Goal: Transaction & Acquisition: Purchase product/service

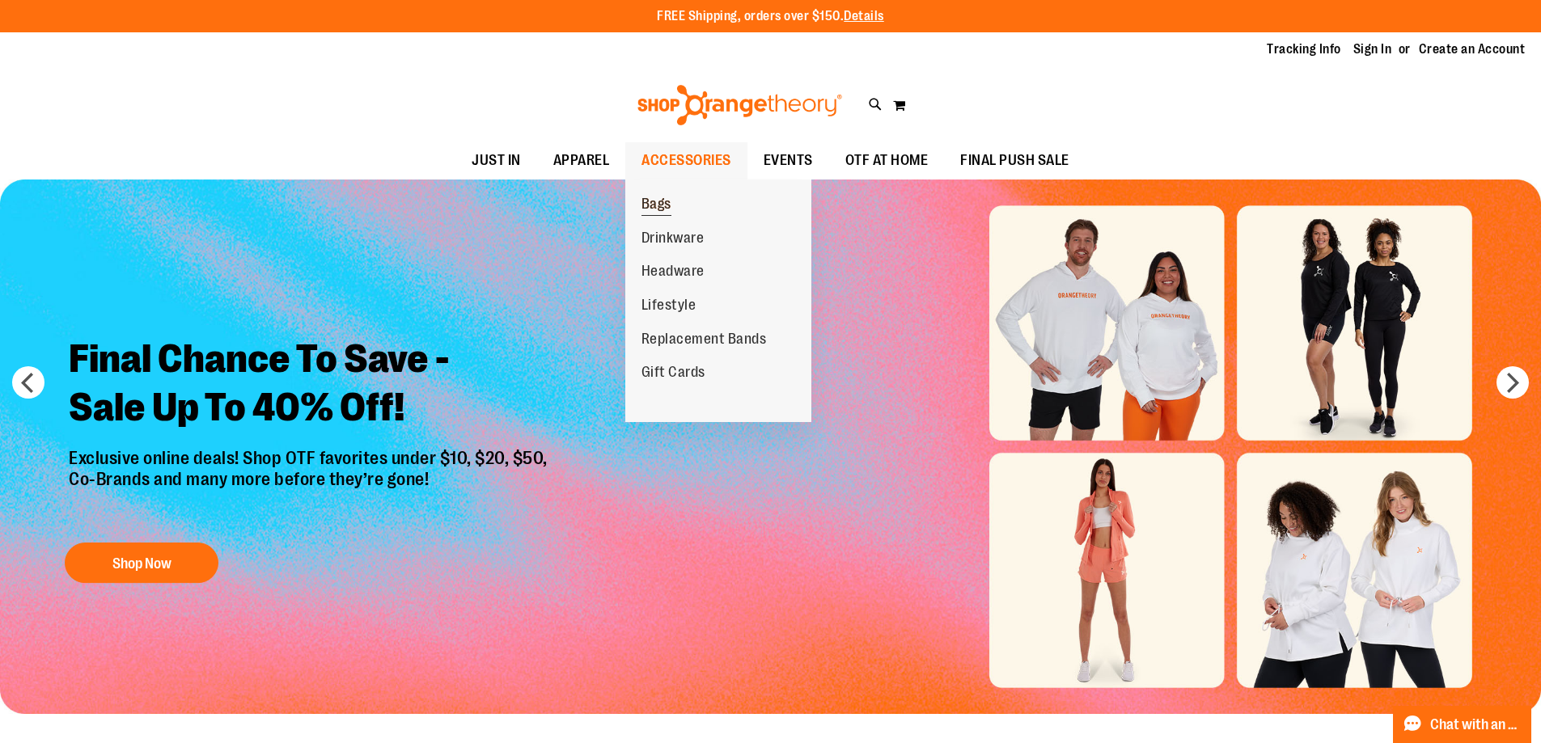
type input "**********"
click at [675, 198] on link "Bags" at bounding box center [656, 205] width 62 height 34
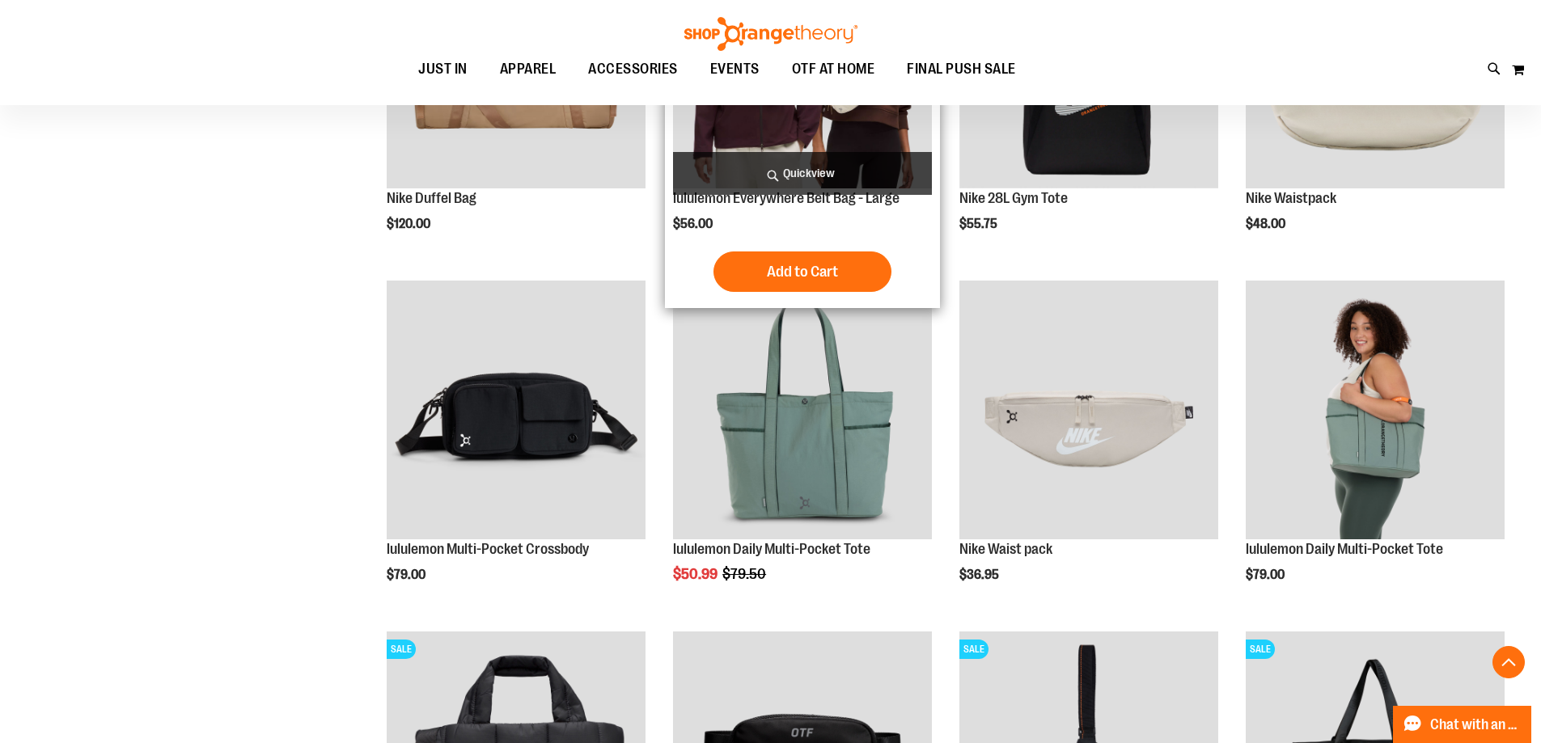
scroll to position [404, 0]
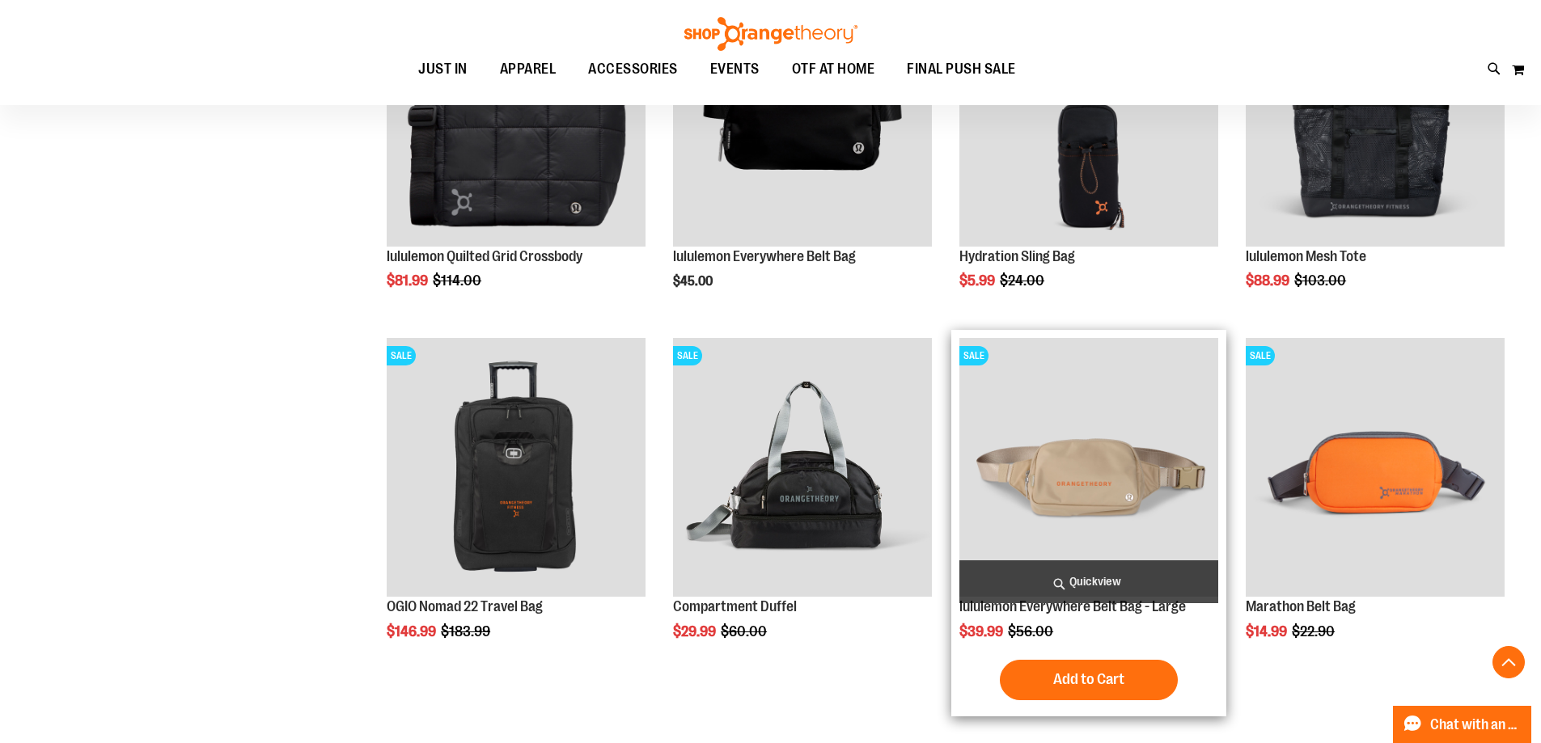
scroll to position [1051, 0]
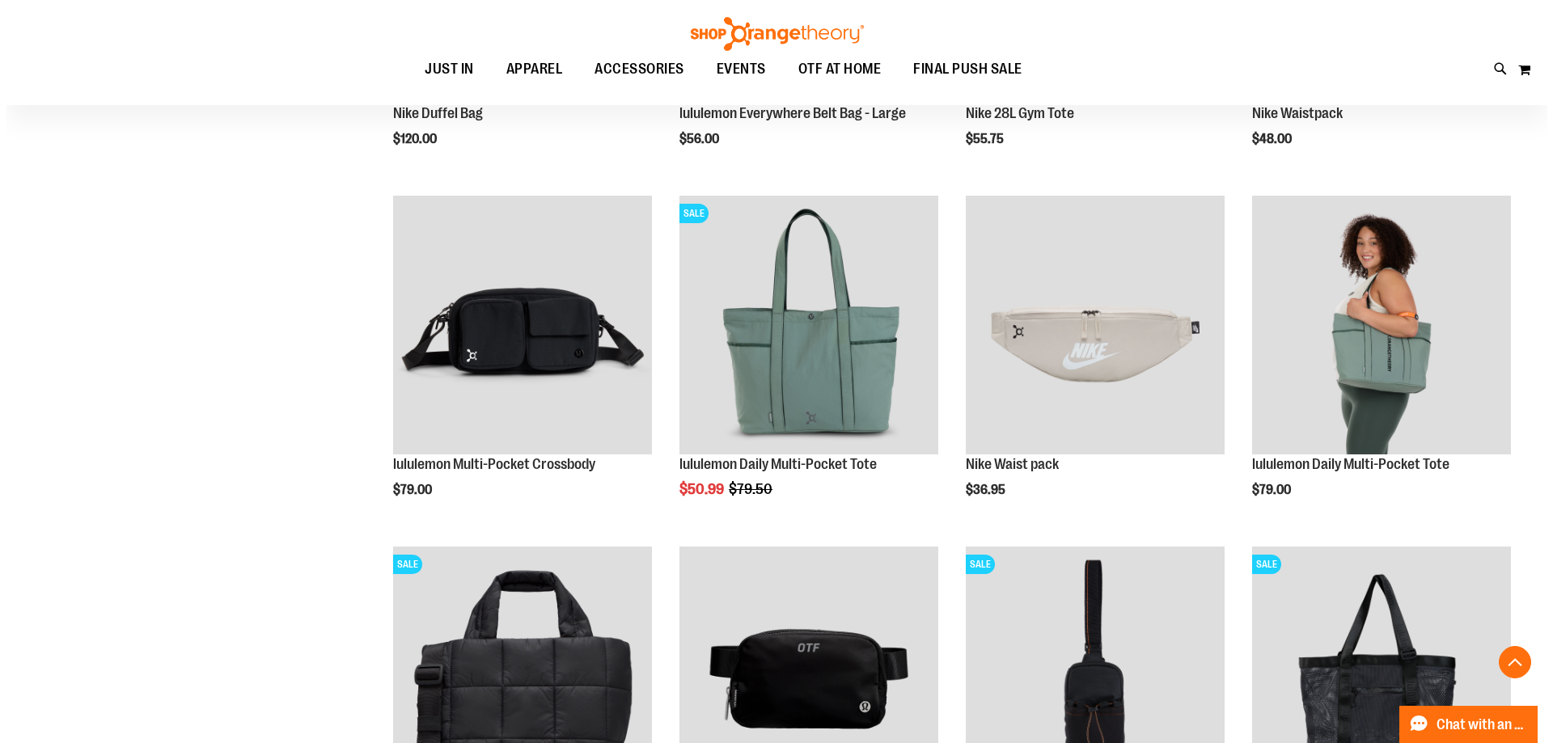
scroll to position [646, 0]
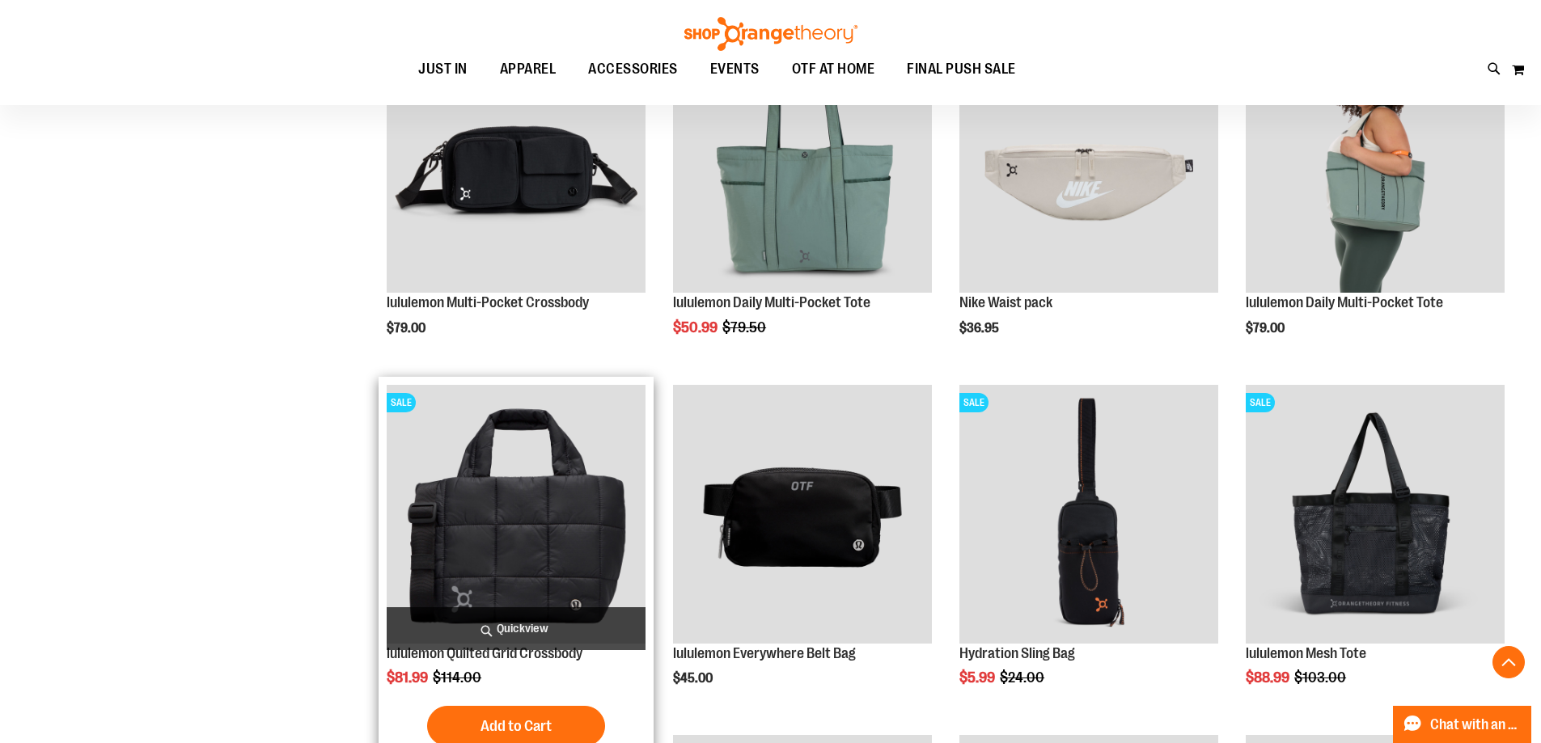
type input "**********"
click at [457, 630] on span "Quickview" at bounding box center [516, 628] width 259 height 43
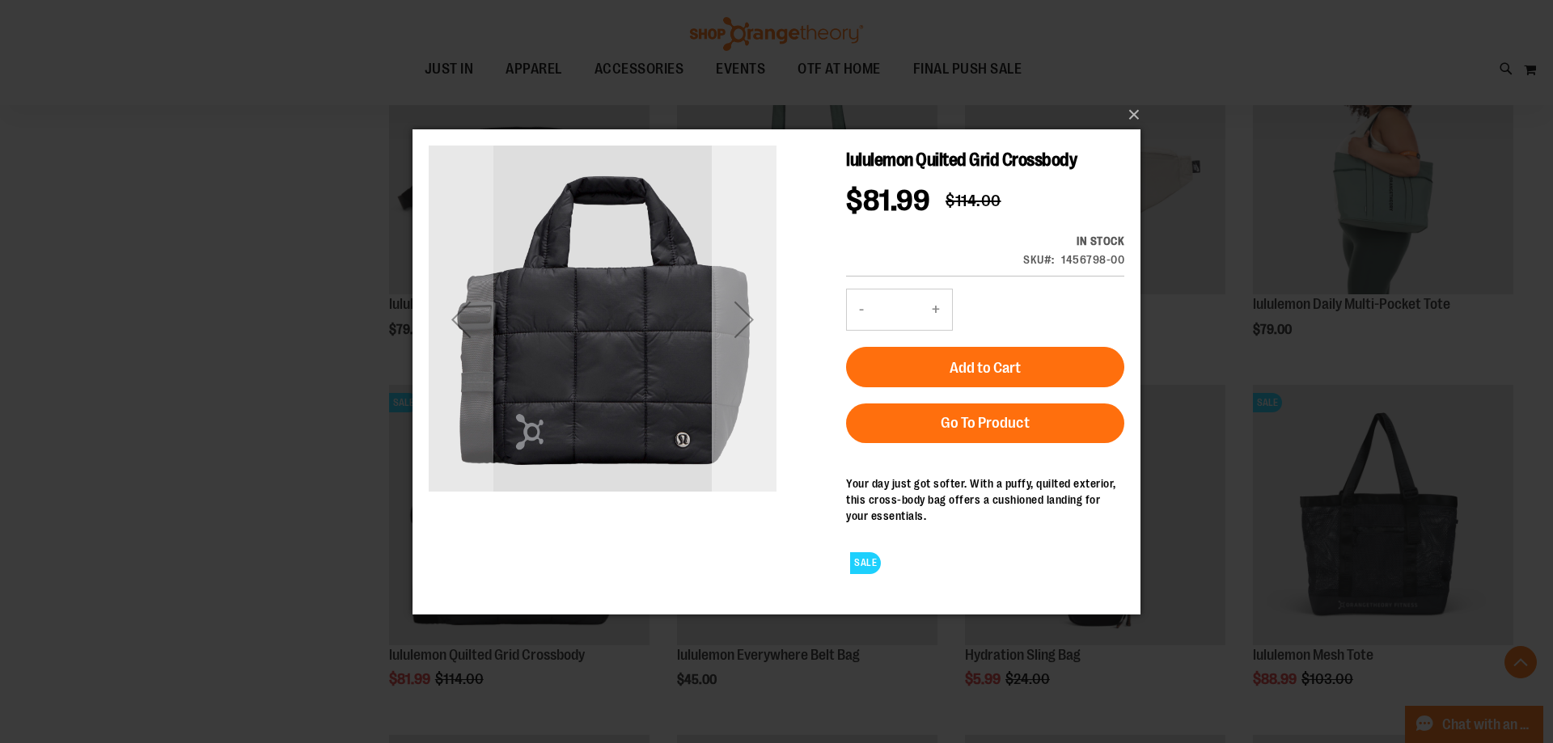
click at [733, 343] on div "Next" at bounding box center [744, 318] width 65 height 65
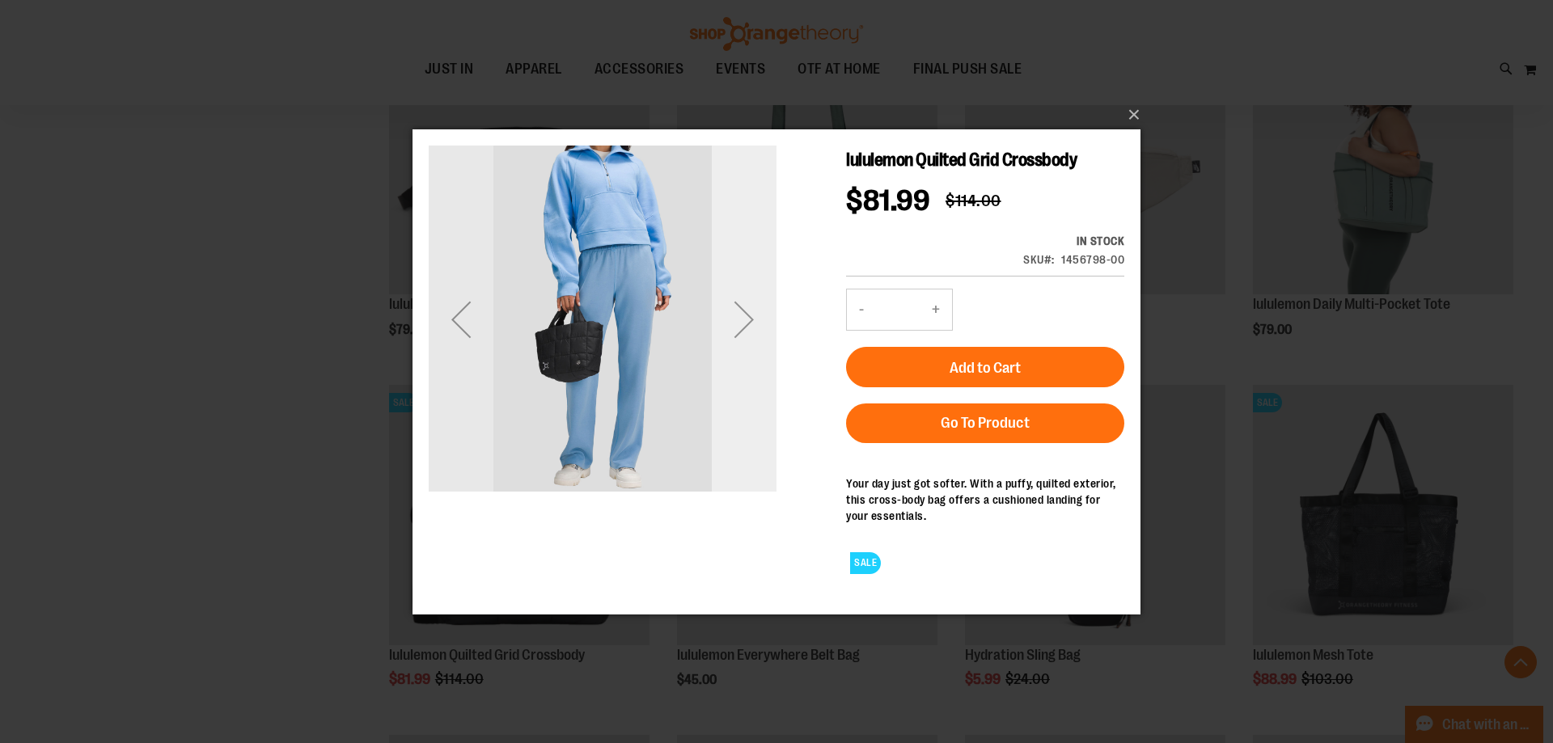
click at [733, 342] on div "Next" at bounding box center [744, 318] width 65 height 65
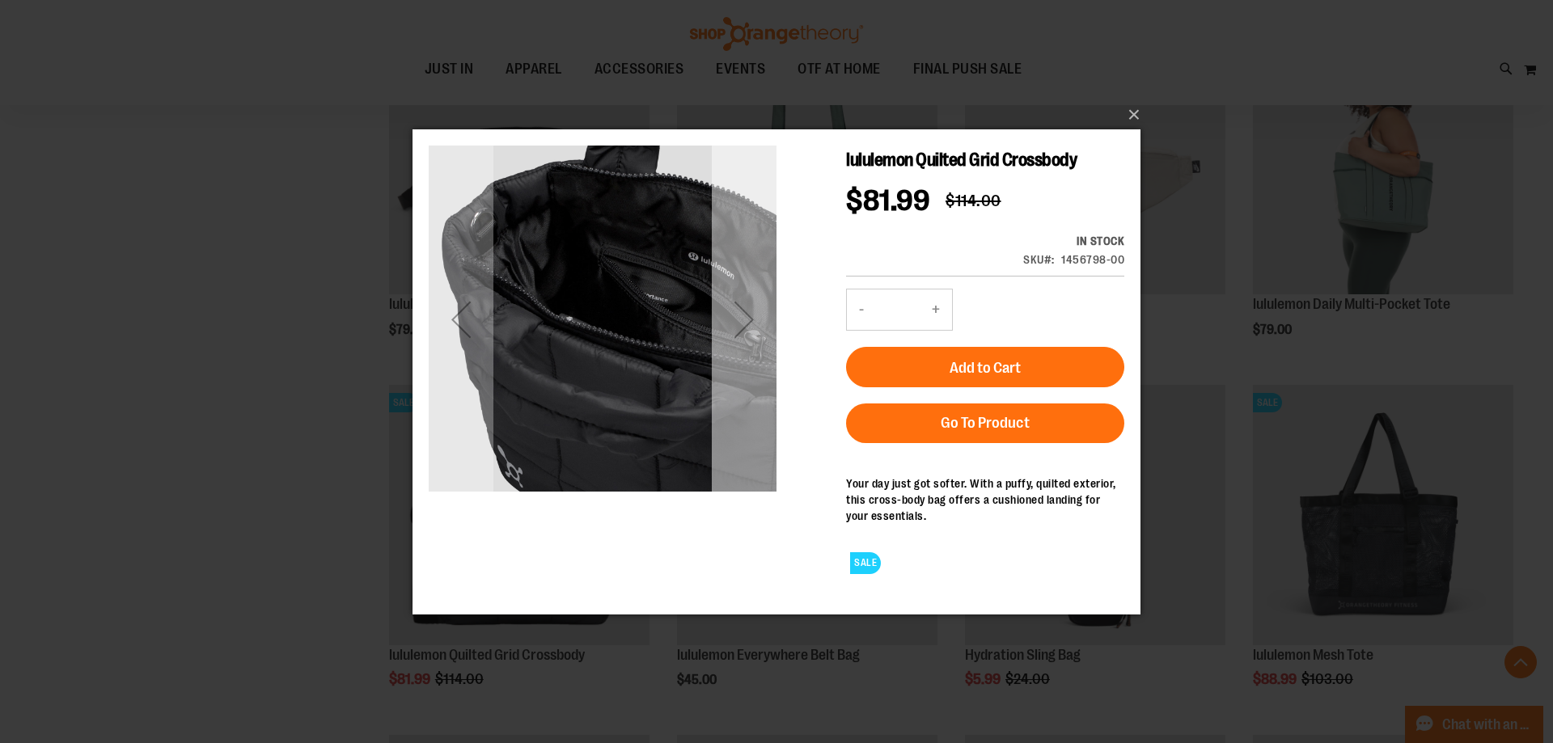
click at [733, 342] on div "Next" at bounding box center [744, 318] width 65 height 65
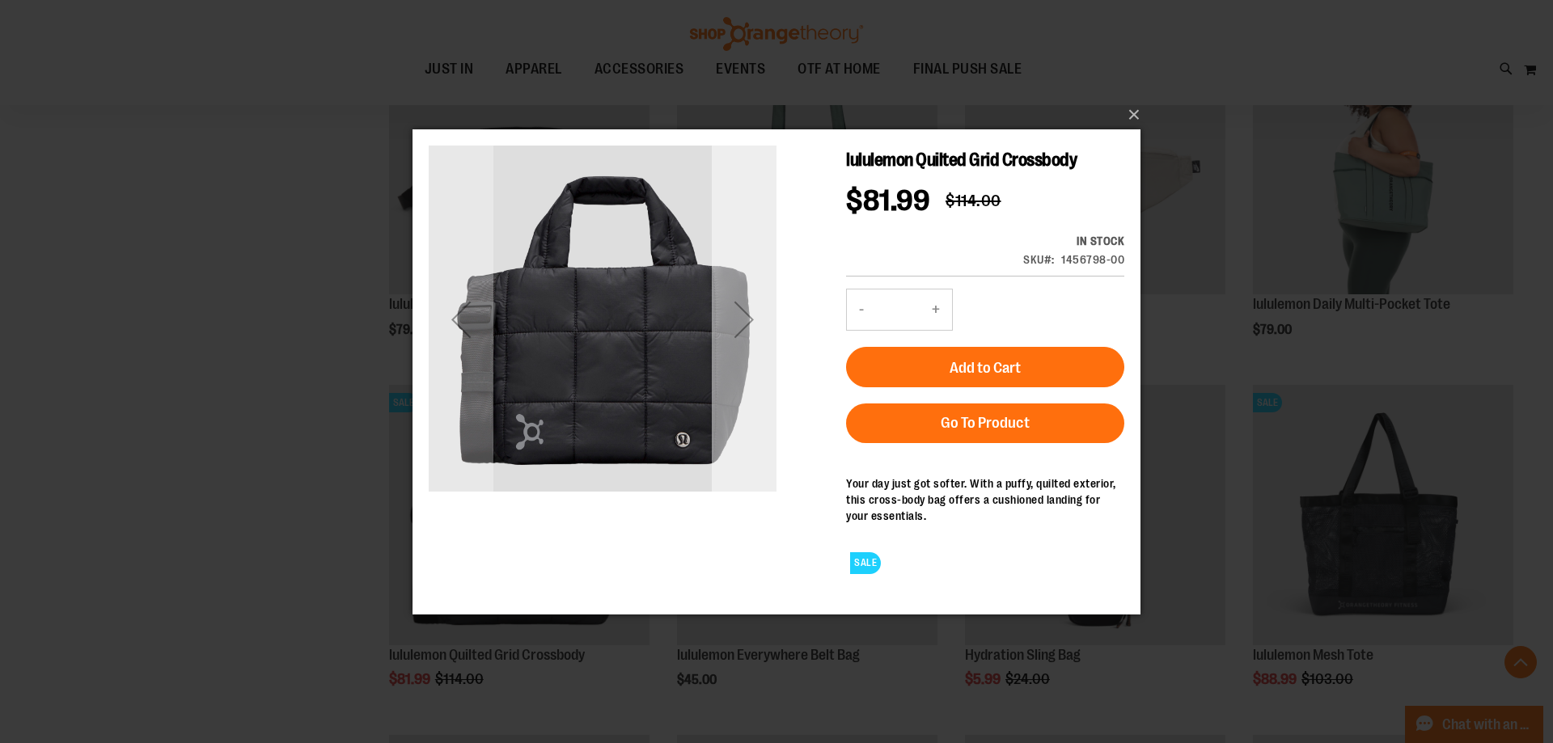
click at [733, 342] on div "Next" at bounding box center [744, 318] width 65 height 65
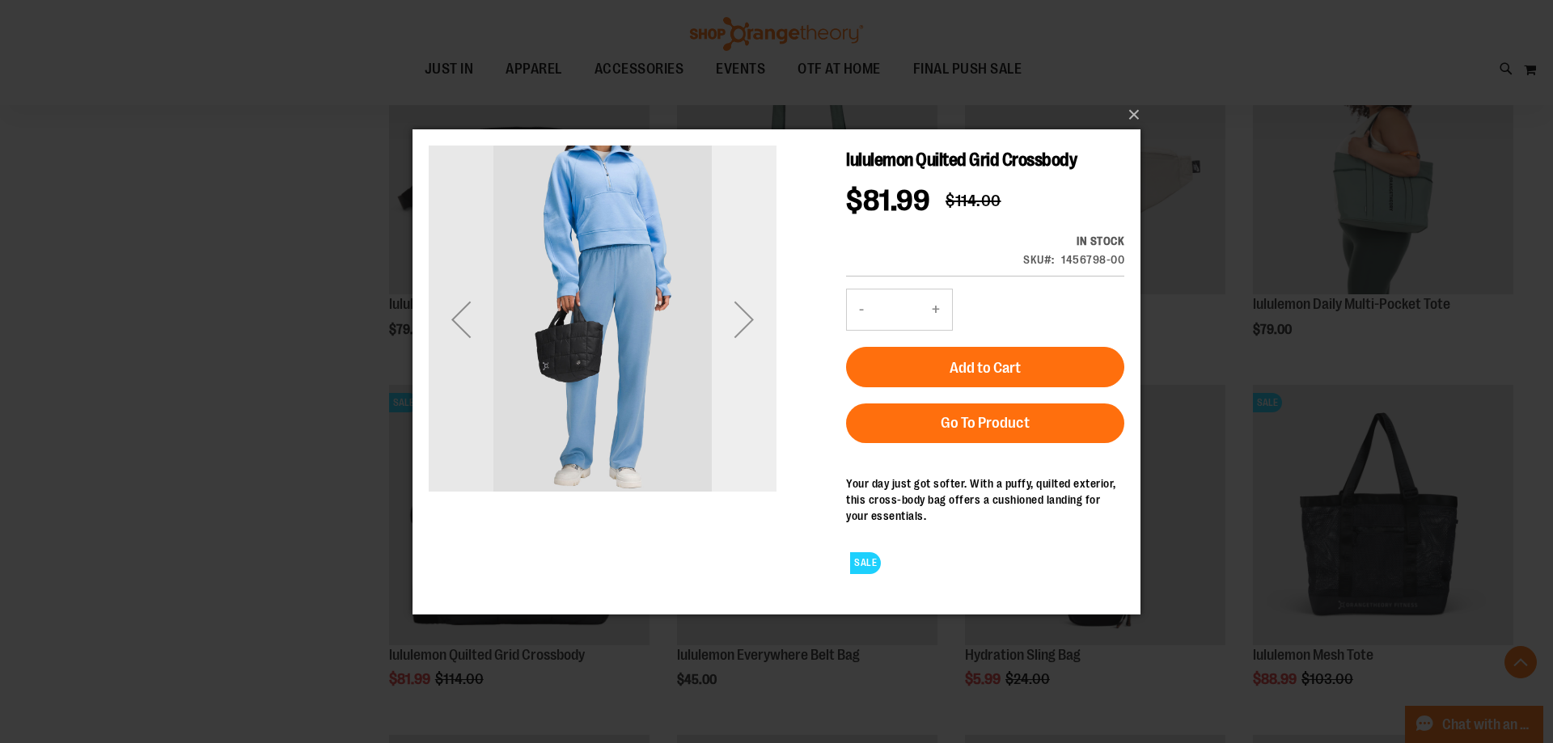
click at [733, 342] on div "Next" at bounding box center [744, 318] width 65 height 65
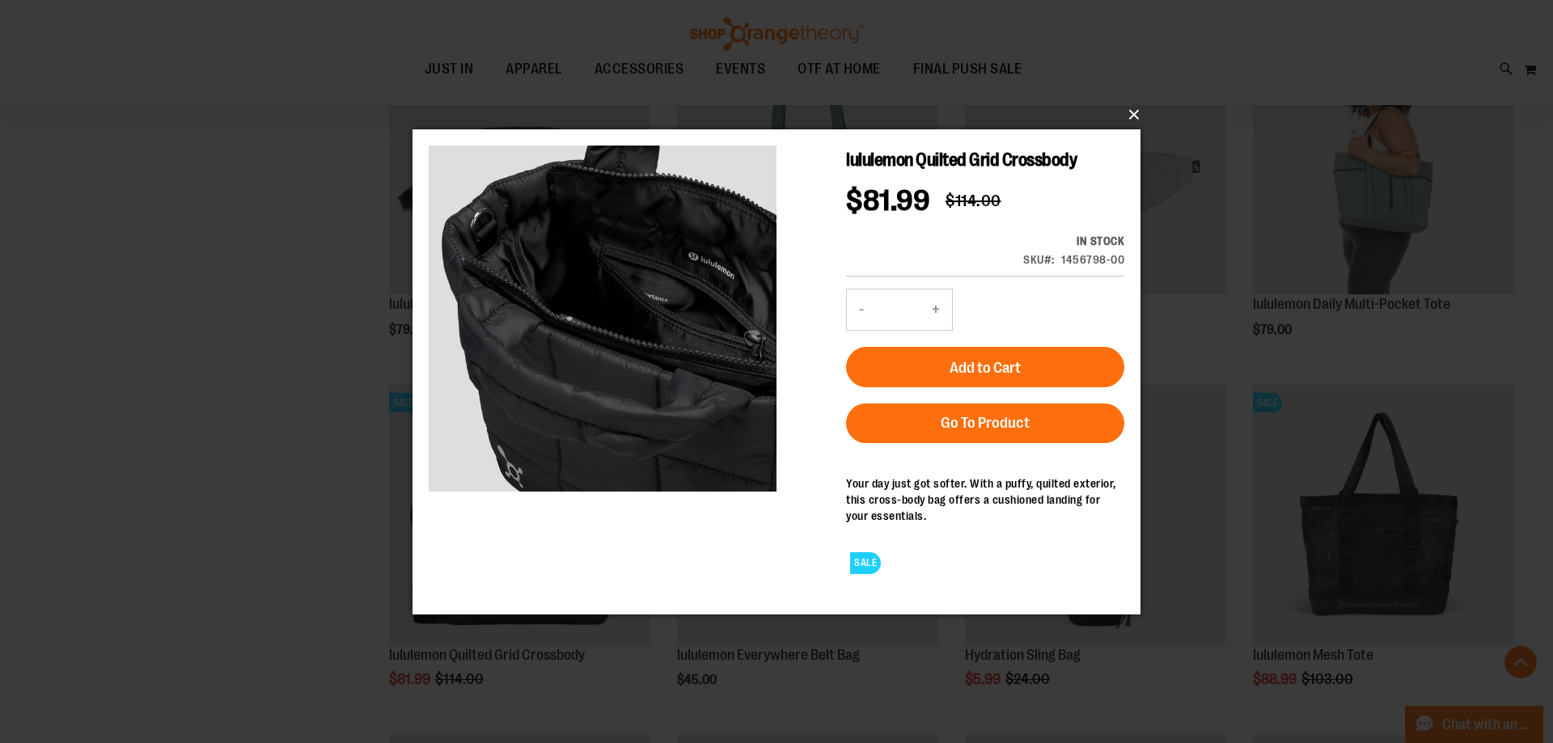
click at [1138, 104] on button "×" at bounding box center [781, 115] width 728 height 36
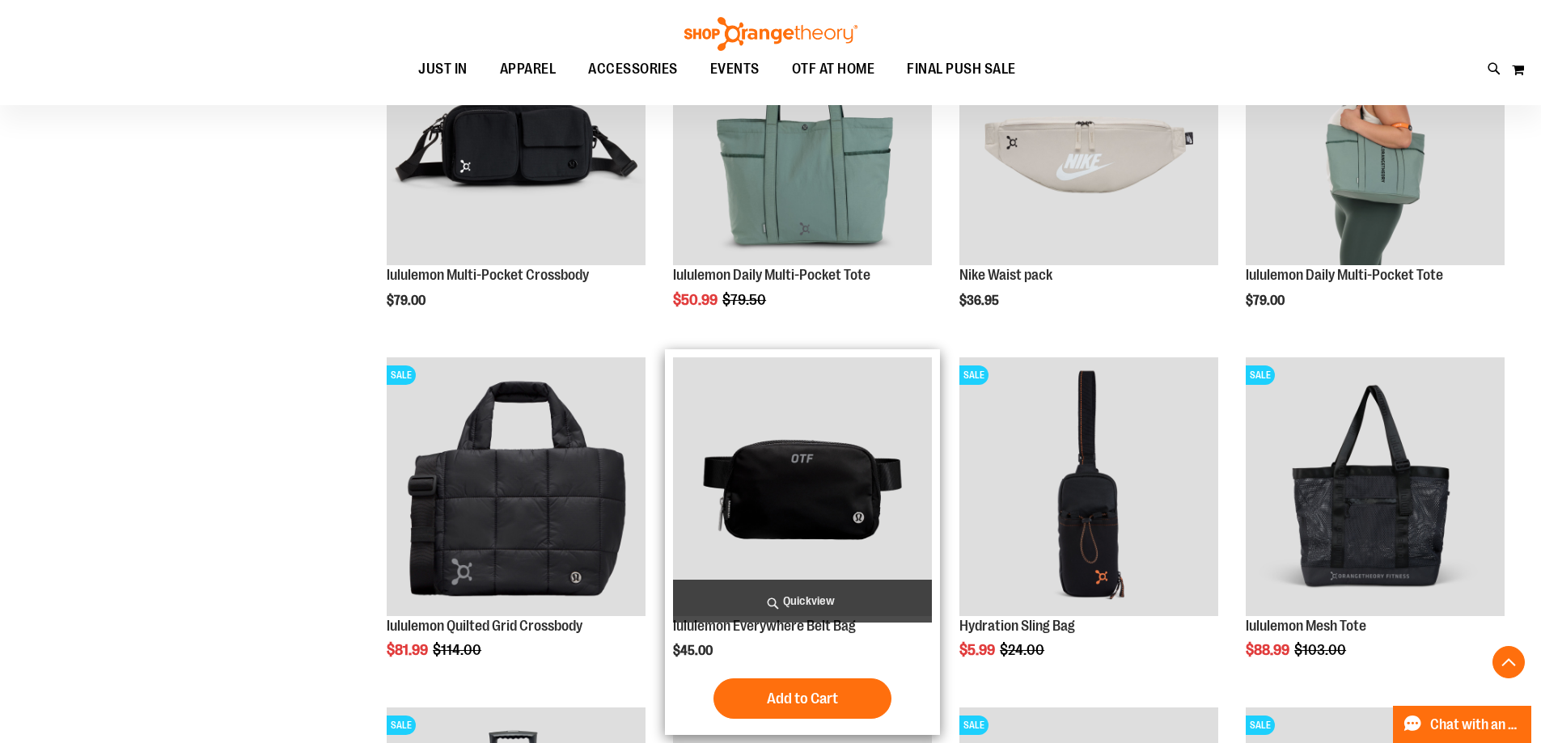
scroll to position [727, 0]
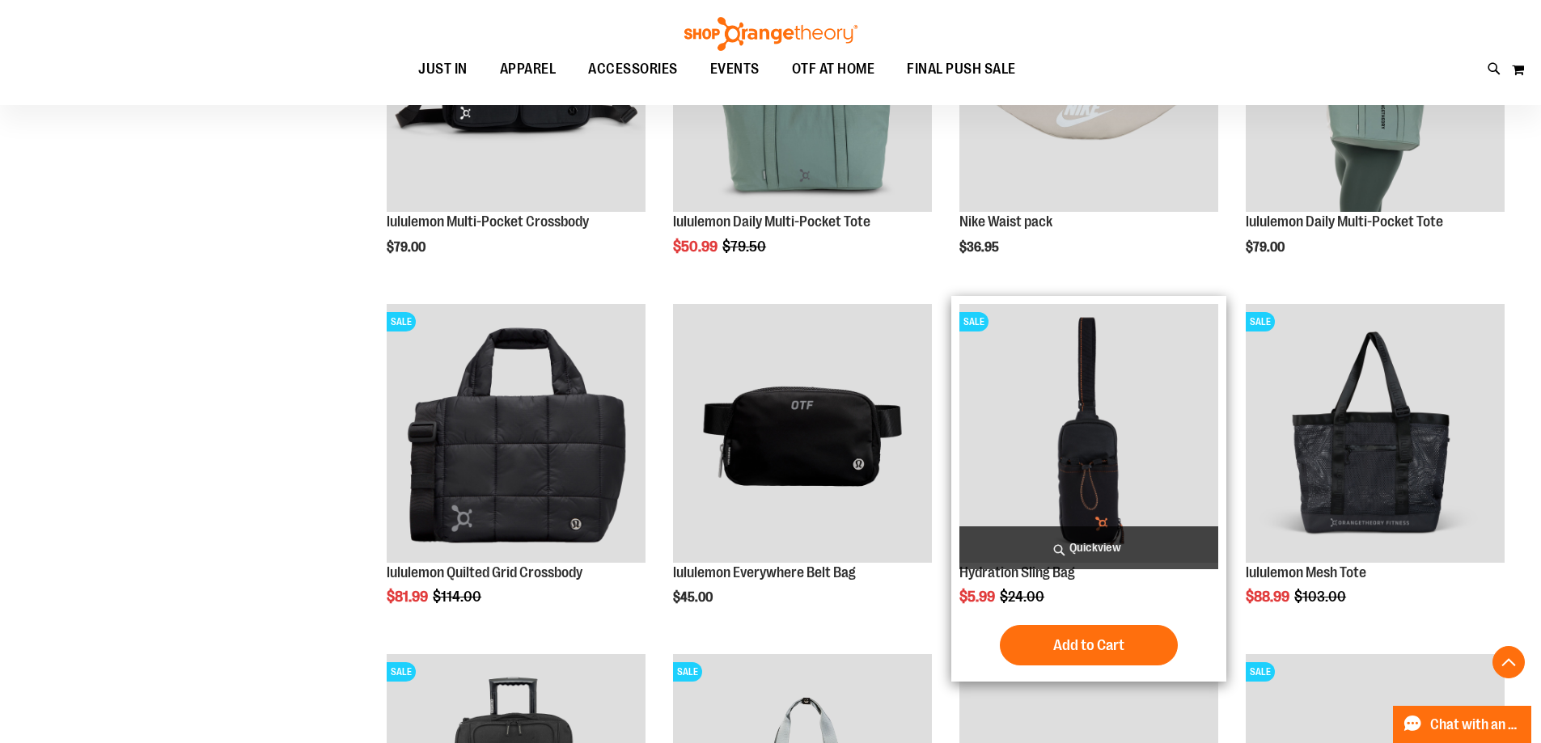
click at [1009, 353] on img "product" at bounding box center [1088, 433] width 259 height 259
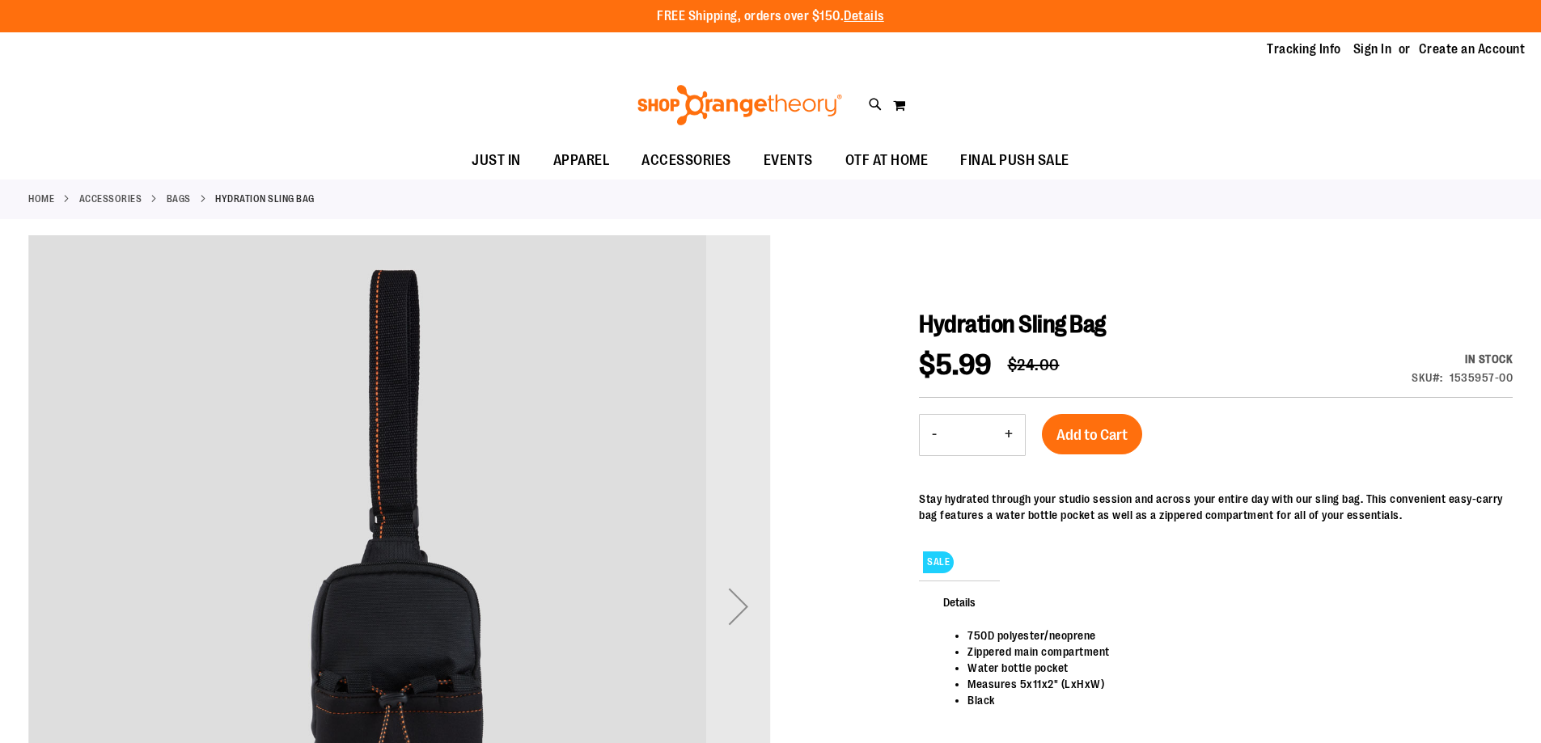
type input "**********"
click at [1073, 422] on button "Add to Cart" at bounding box center [1092, 434] width 100 height 40
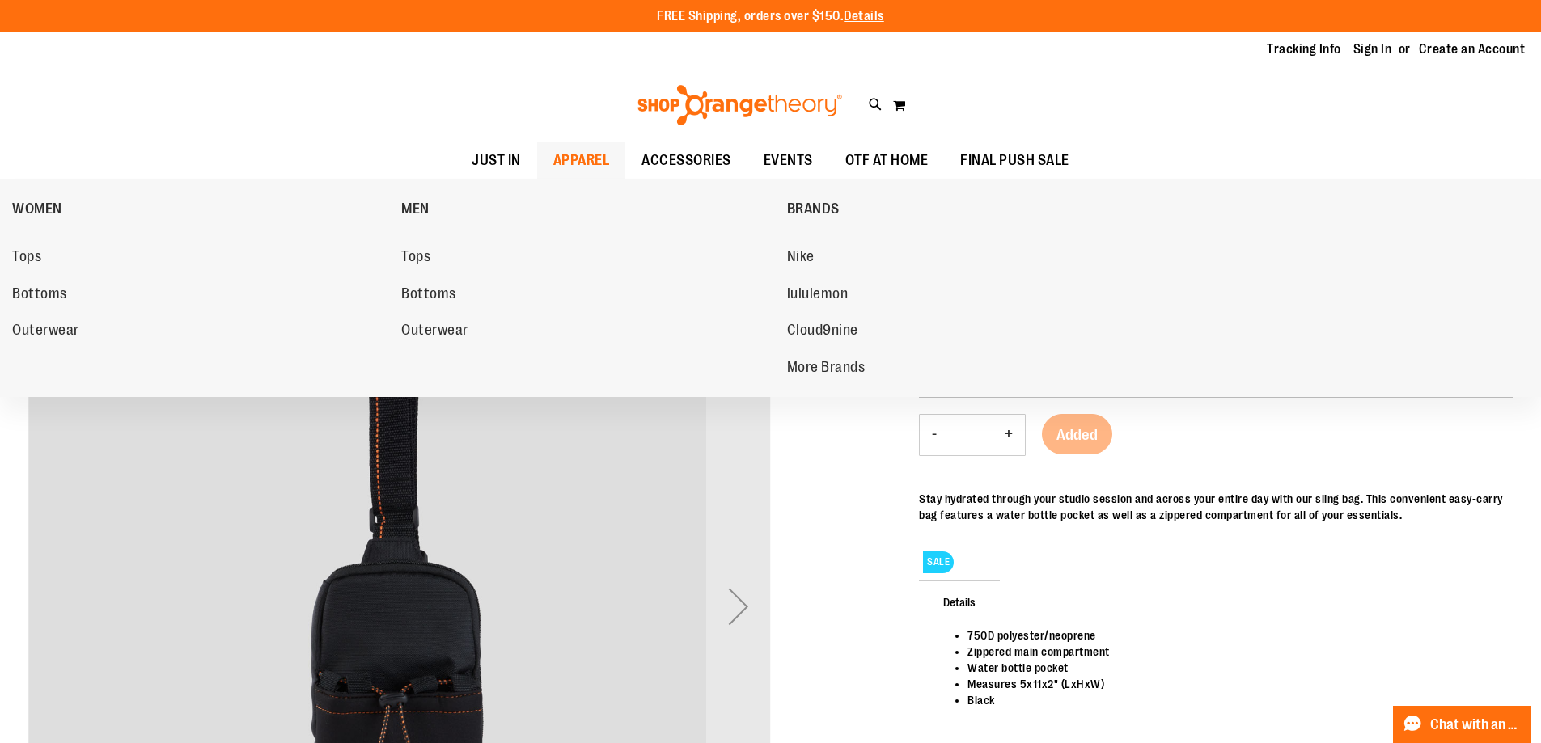
click at [581, 157] on span "APPAREL" at bounding box center [581, 160] width 57 height 36
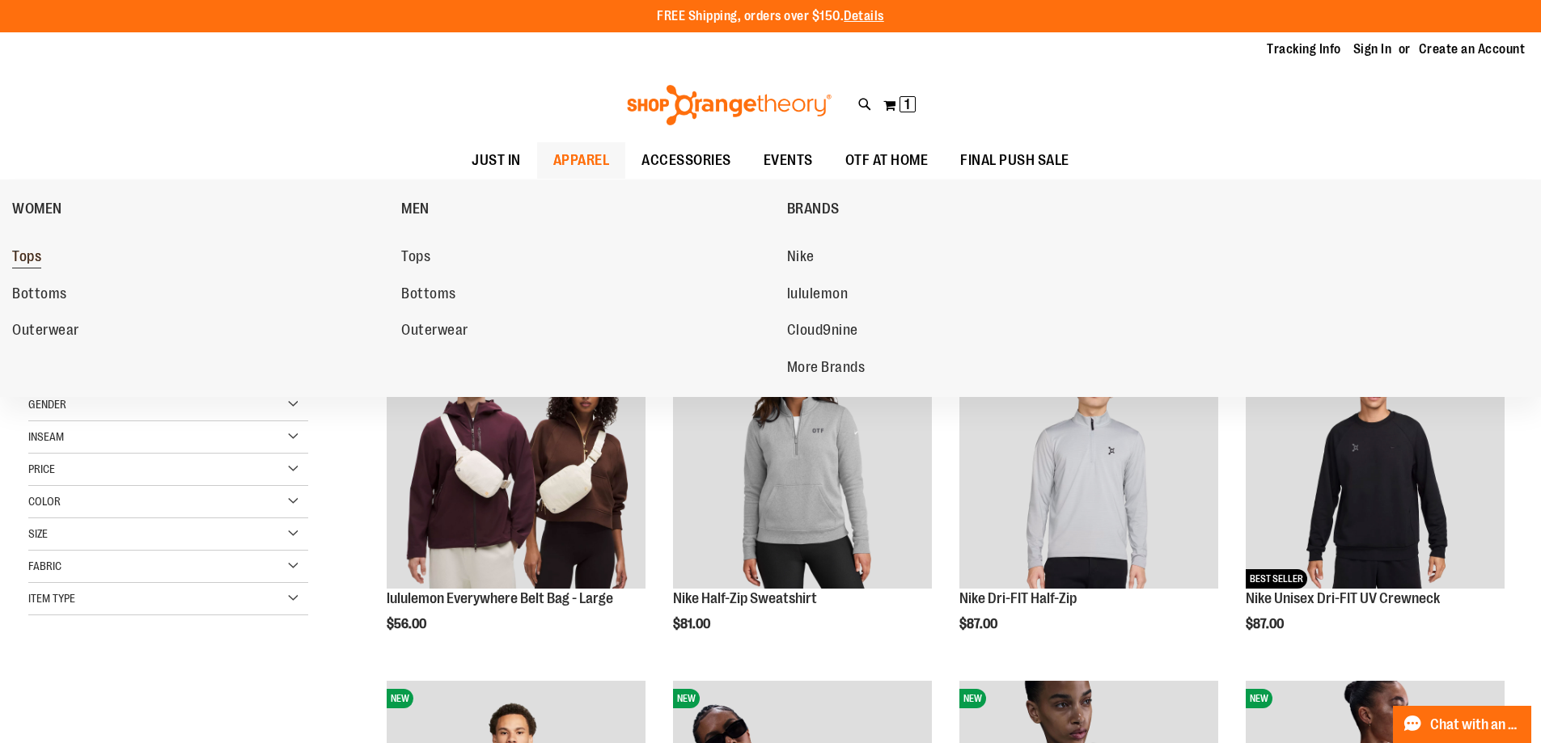
type input "**********"
click at [47, 268] on link "Tops" at bounding box center [198, 257] width 373 height 29
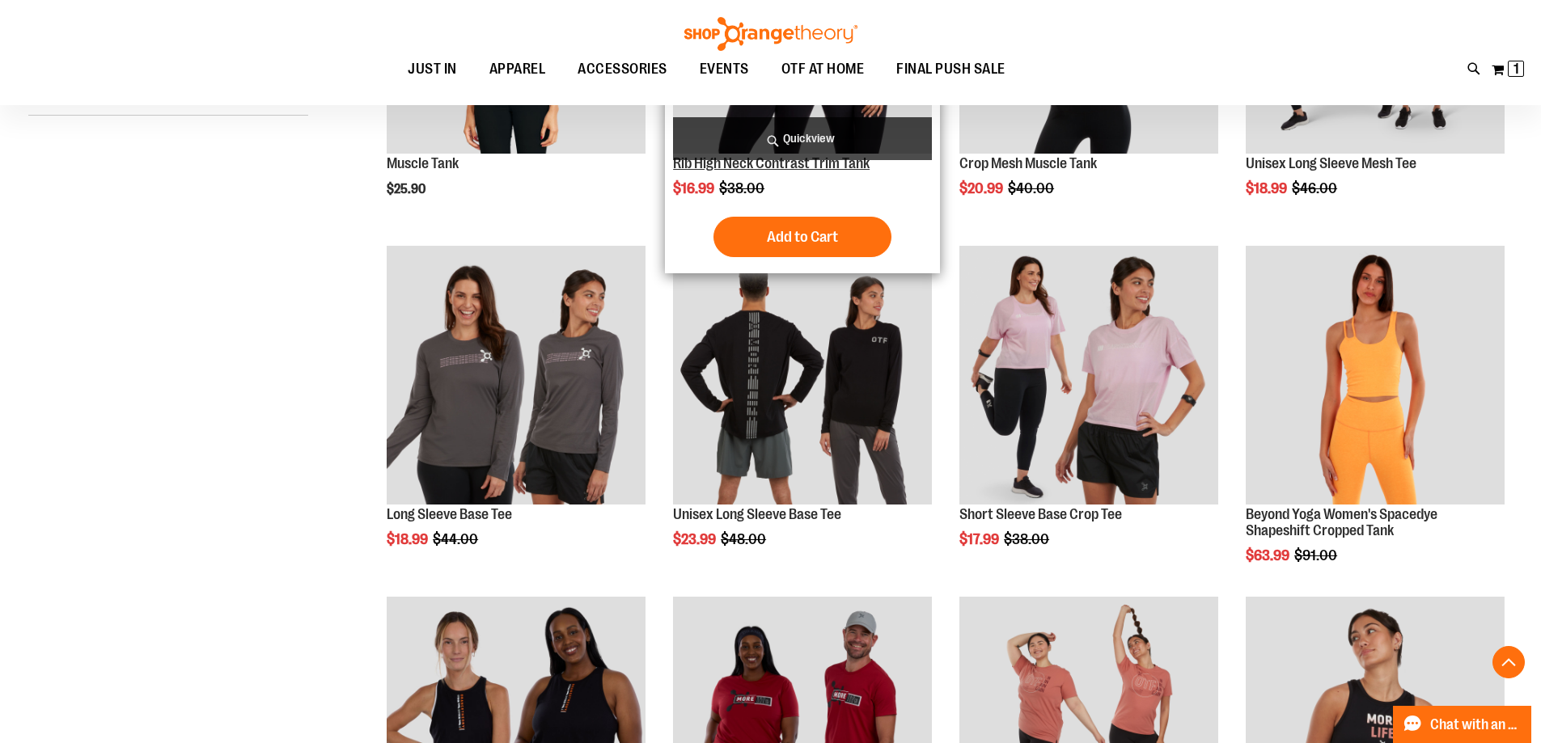
scroll to position [484, 0]
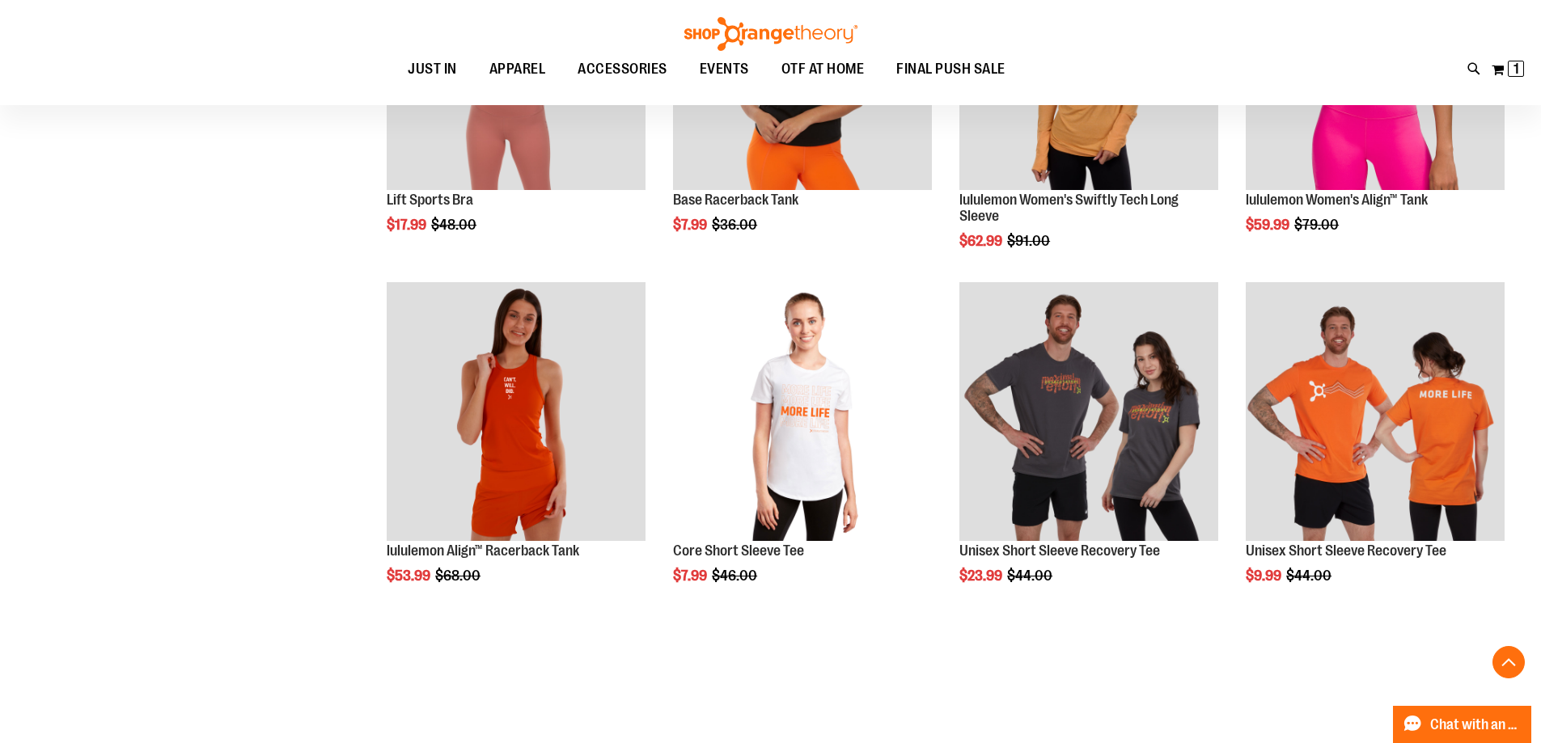
scroll to position [1455, 0]
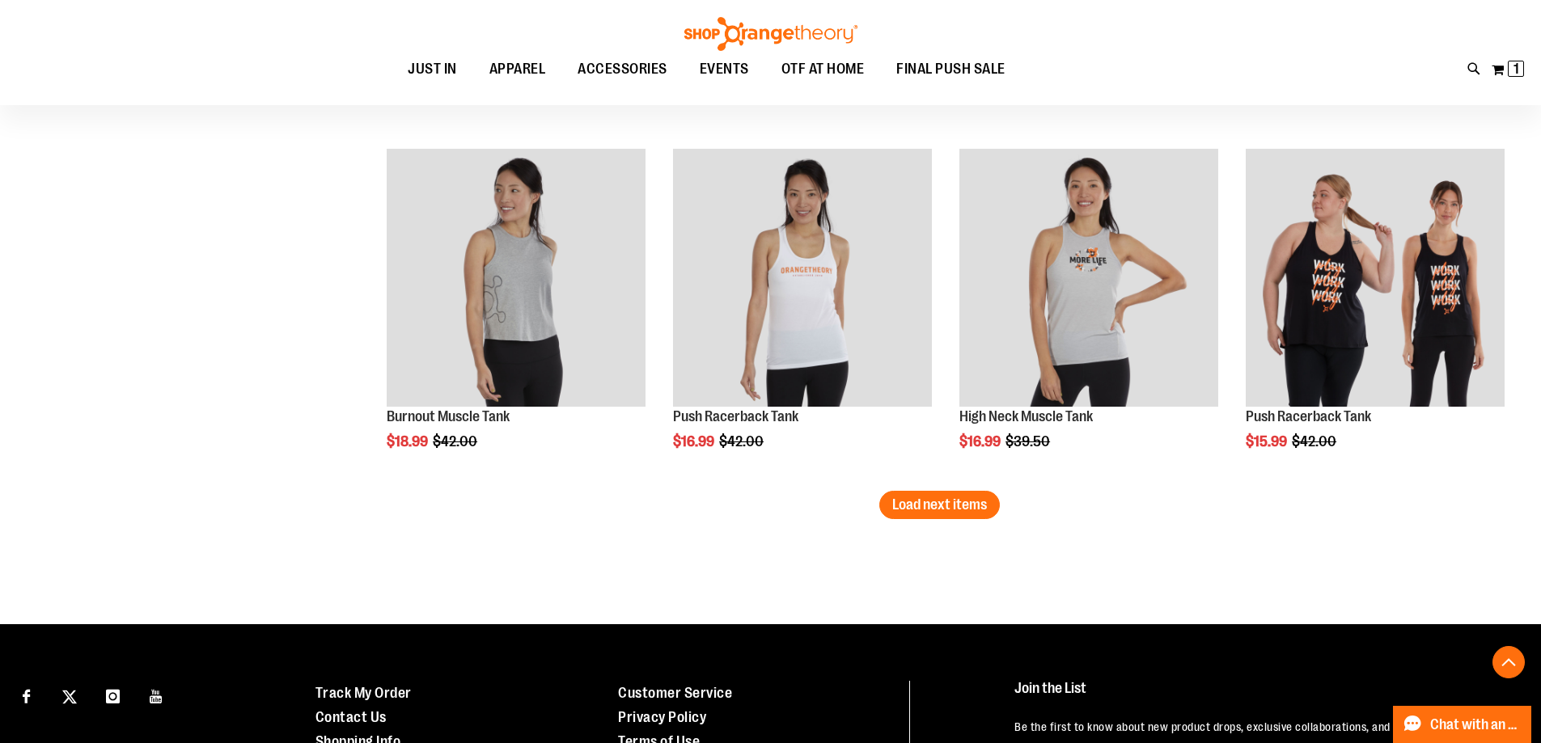
scroll to position [2992, 0]
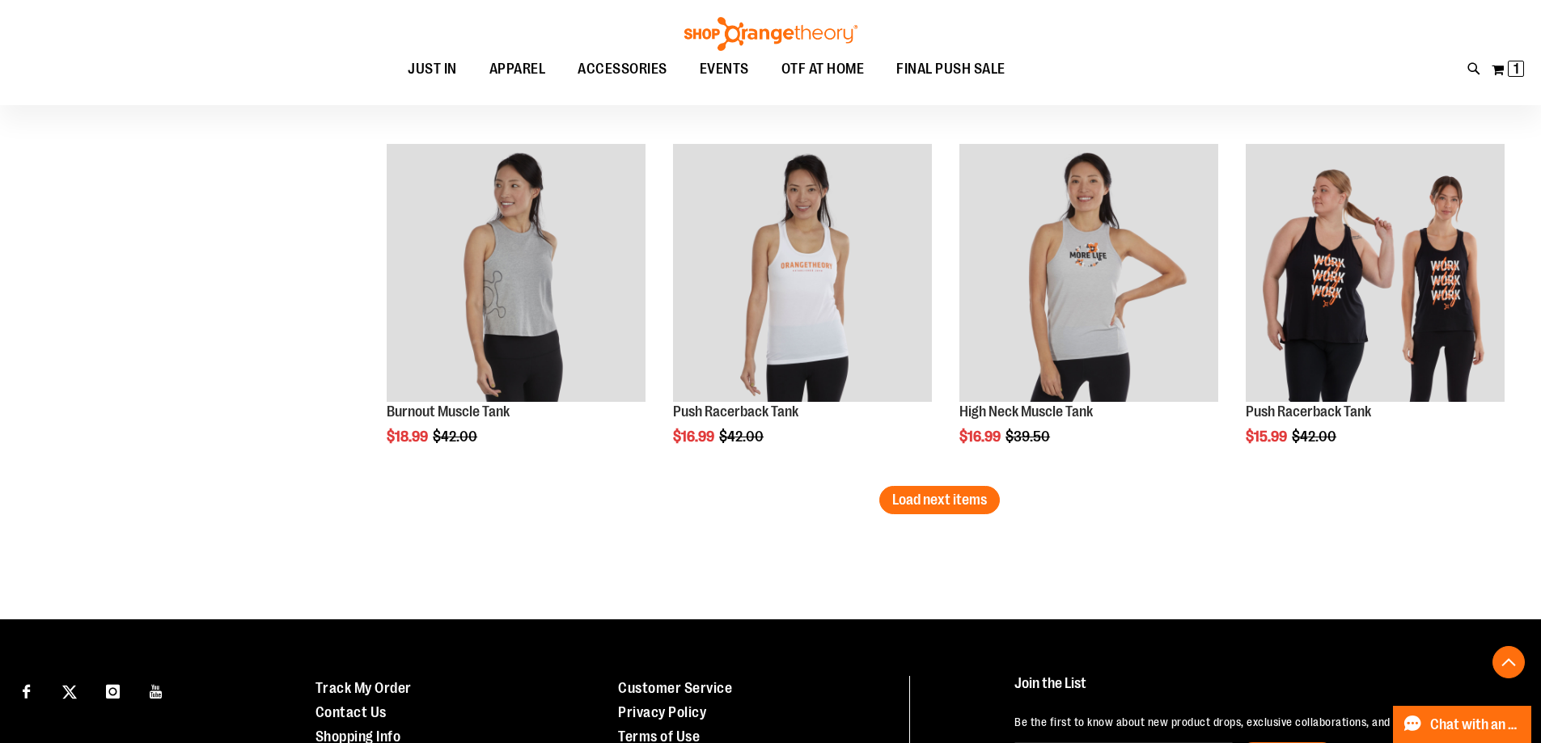
type input "**********"
click at [945, 494] on span "Load next items" at bounding box center [939, 500] width 95 height 16
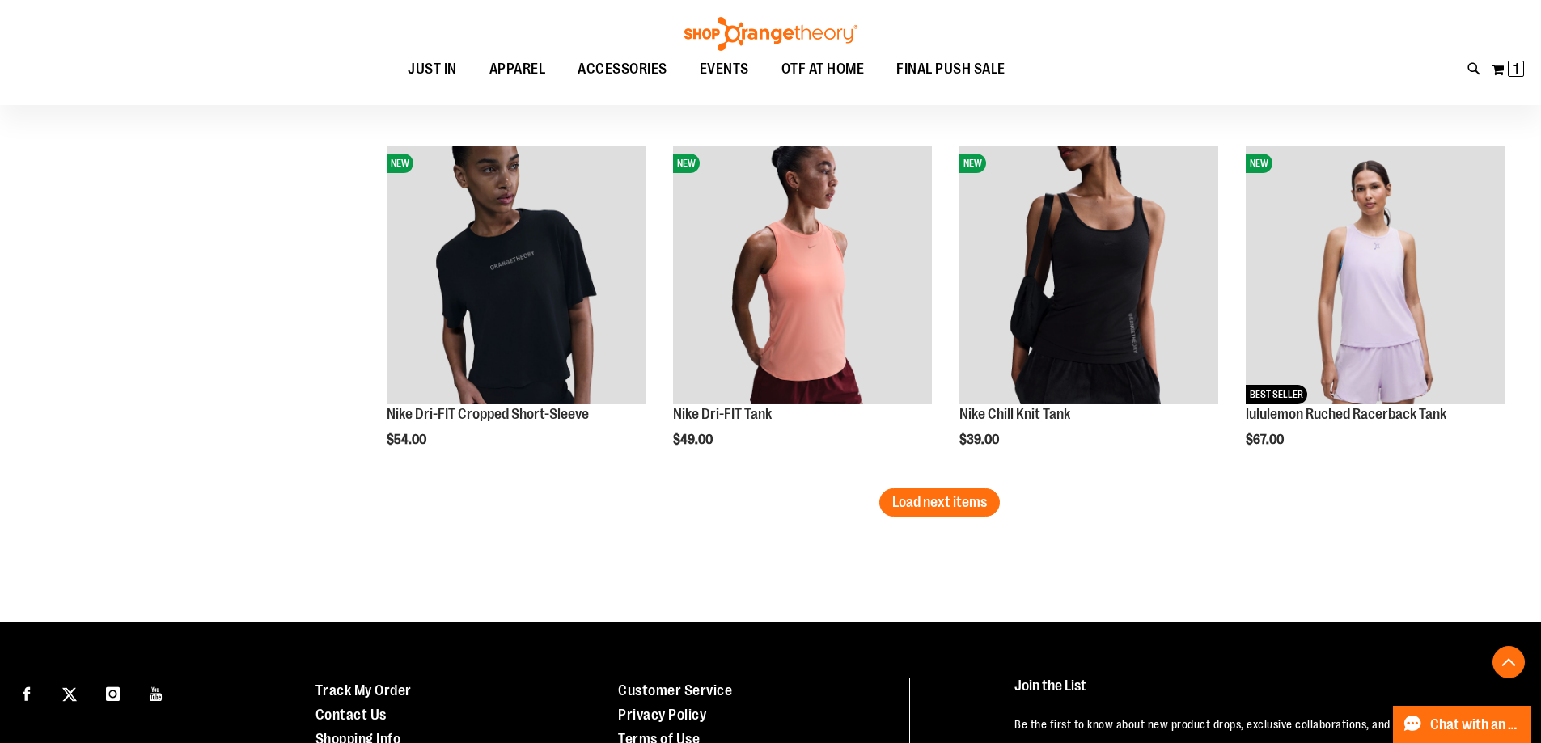
scroll to position [4043, 0]
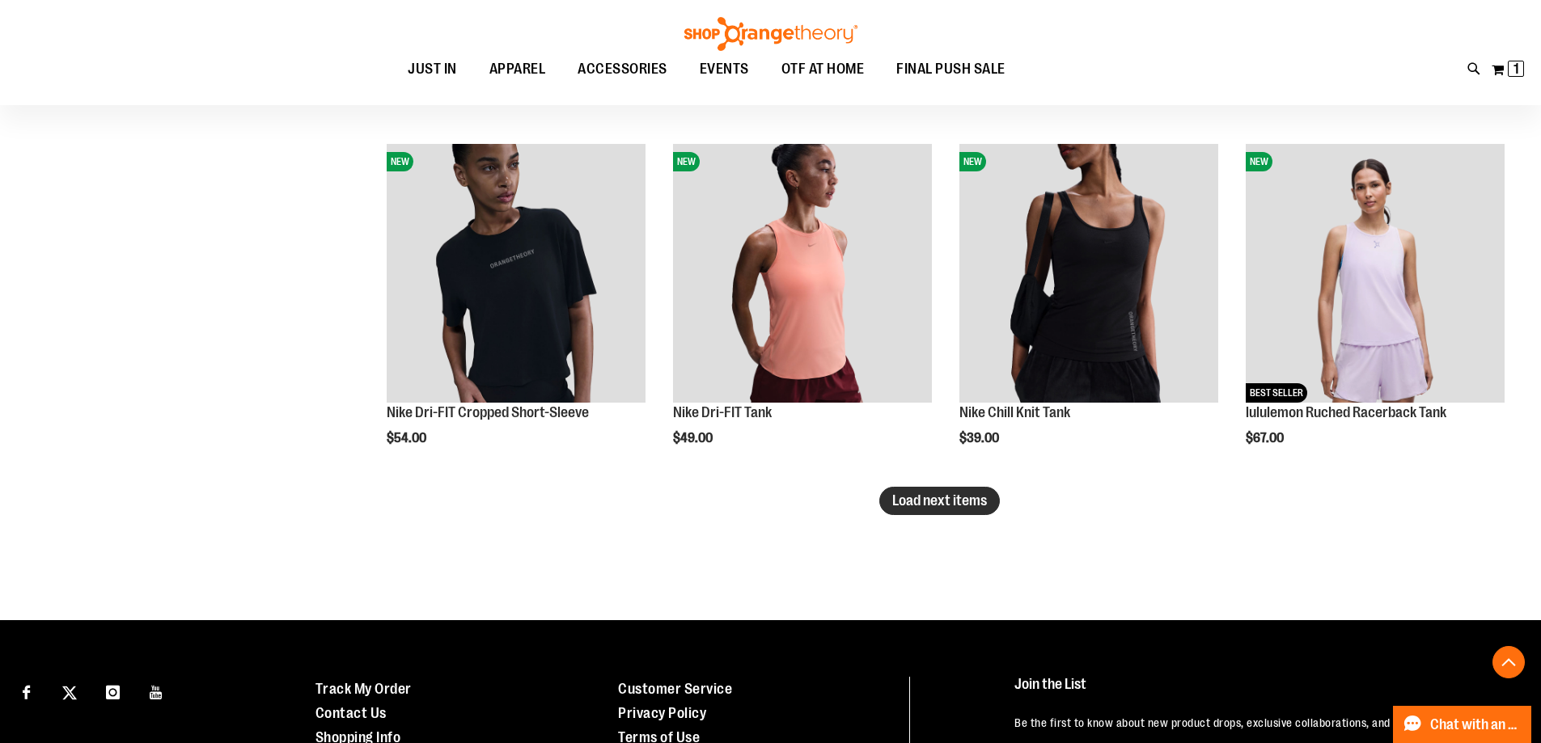
click at [948, 493] on span "Load next items" at bounding box center [939, 501] width 95 height 16
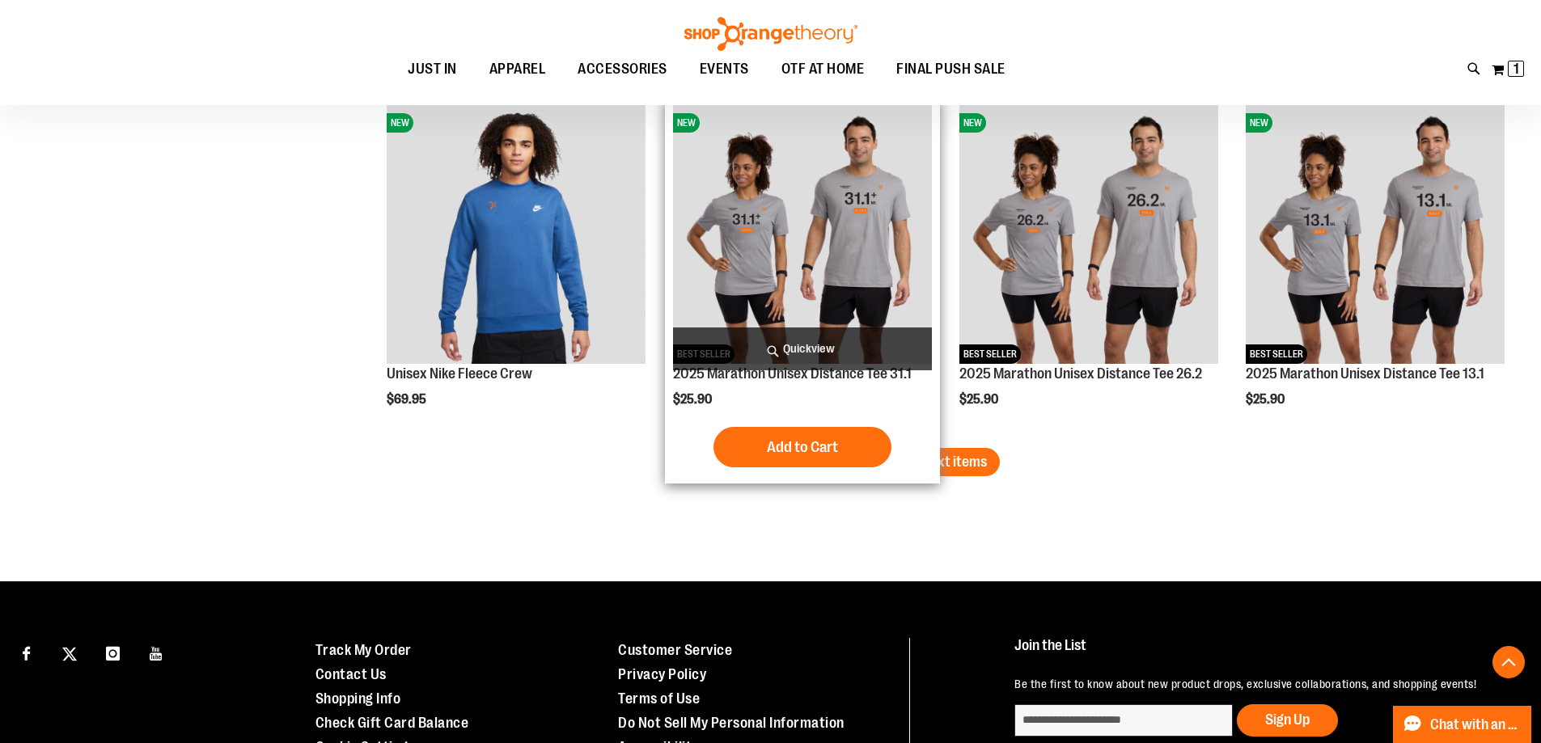
scroll to position [5094, 0]
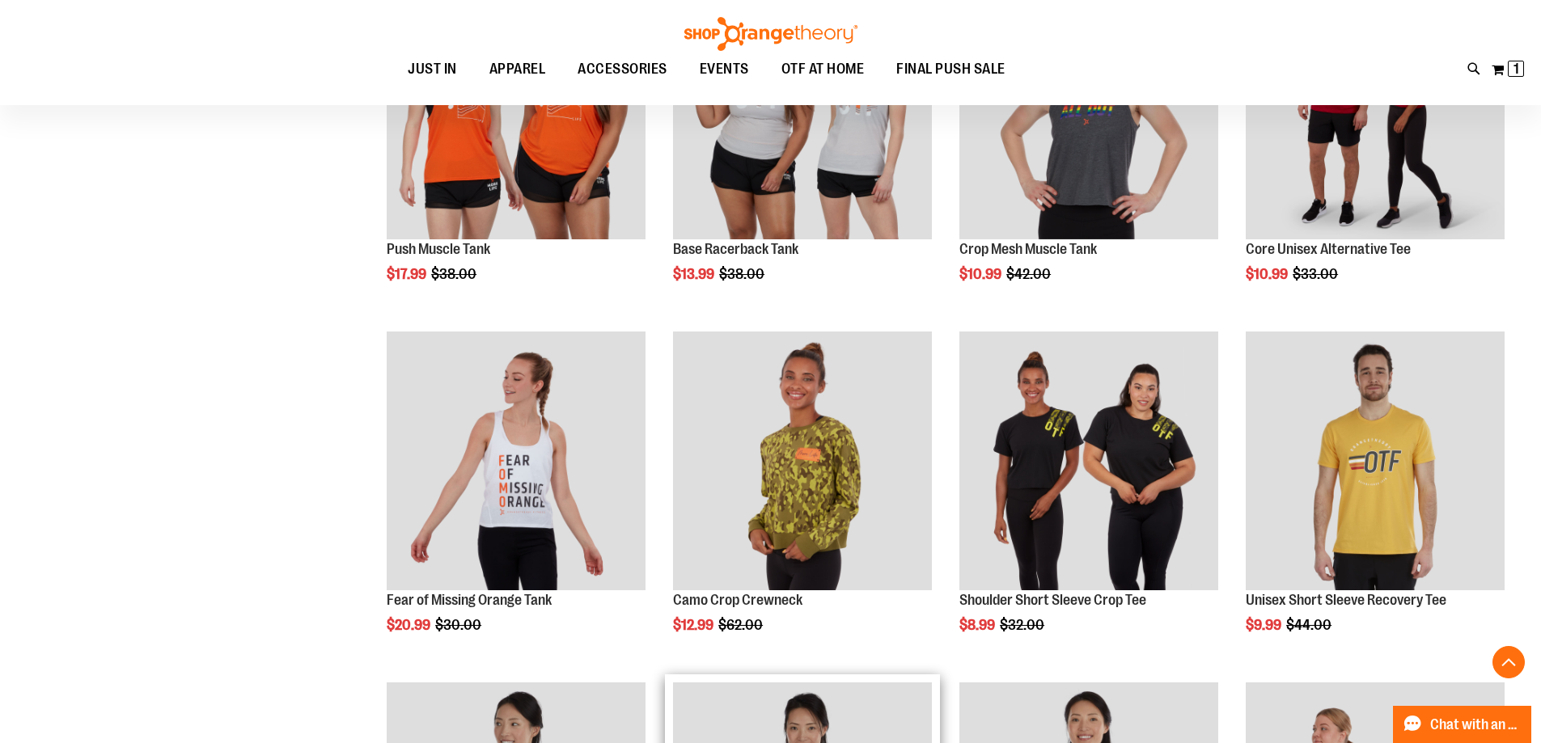
scroll to position [2506, 0]
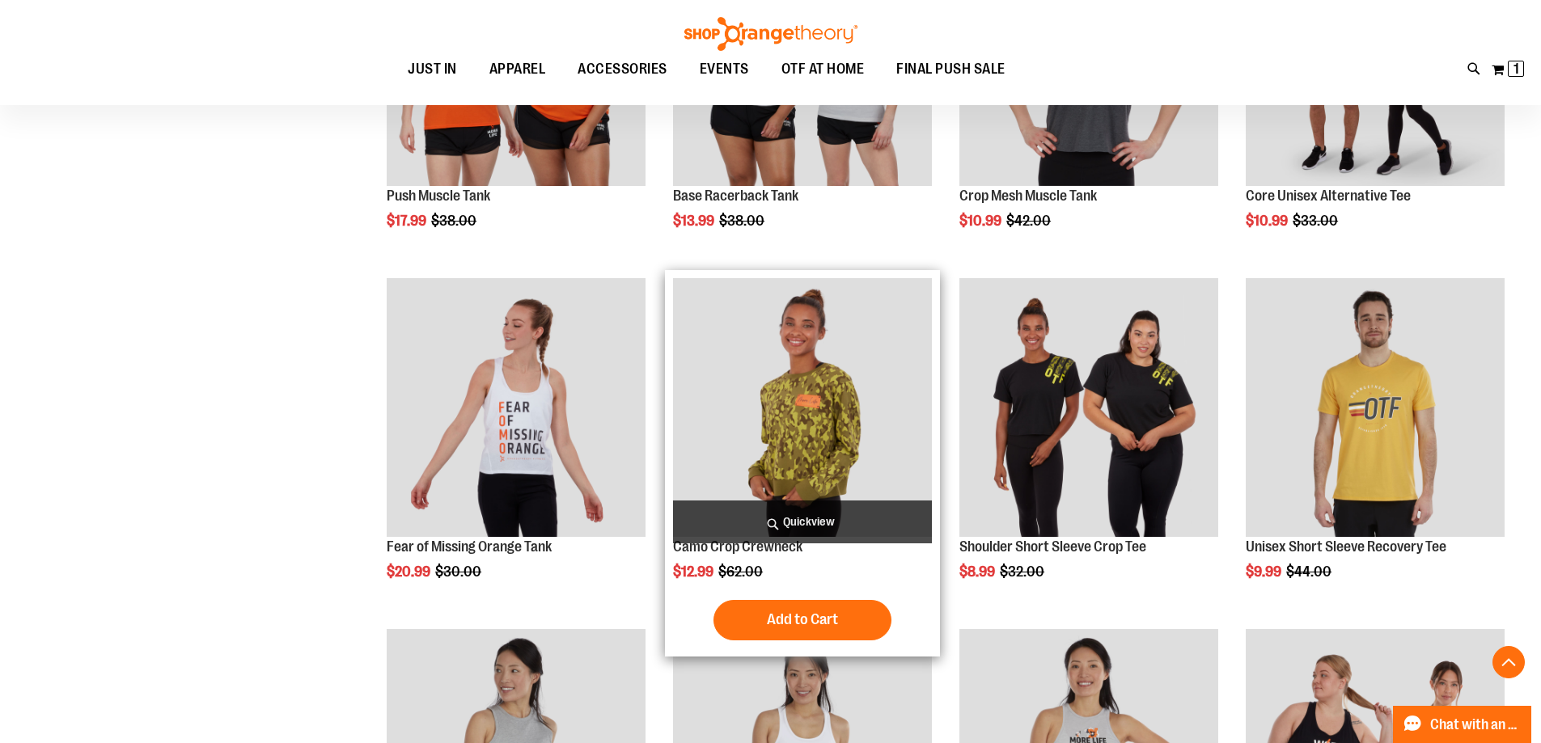
click at [804, 481] on img "product" at bounding box center [802, 407] width 259 height 259
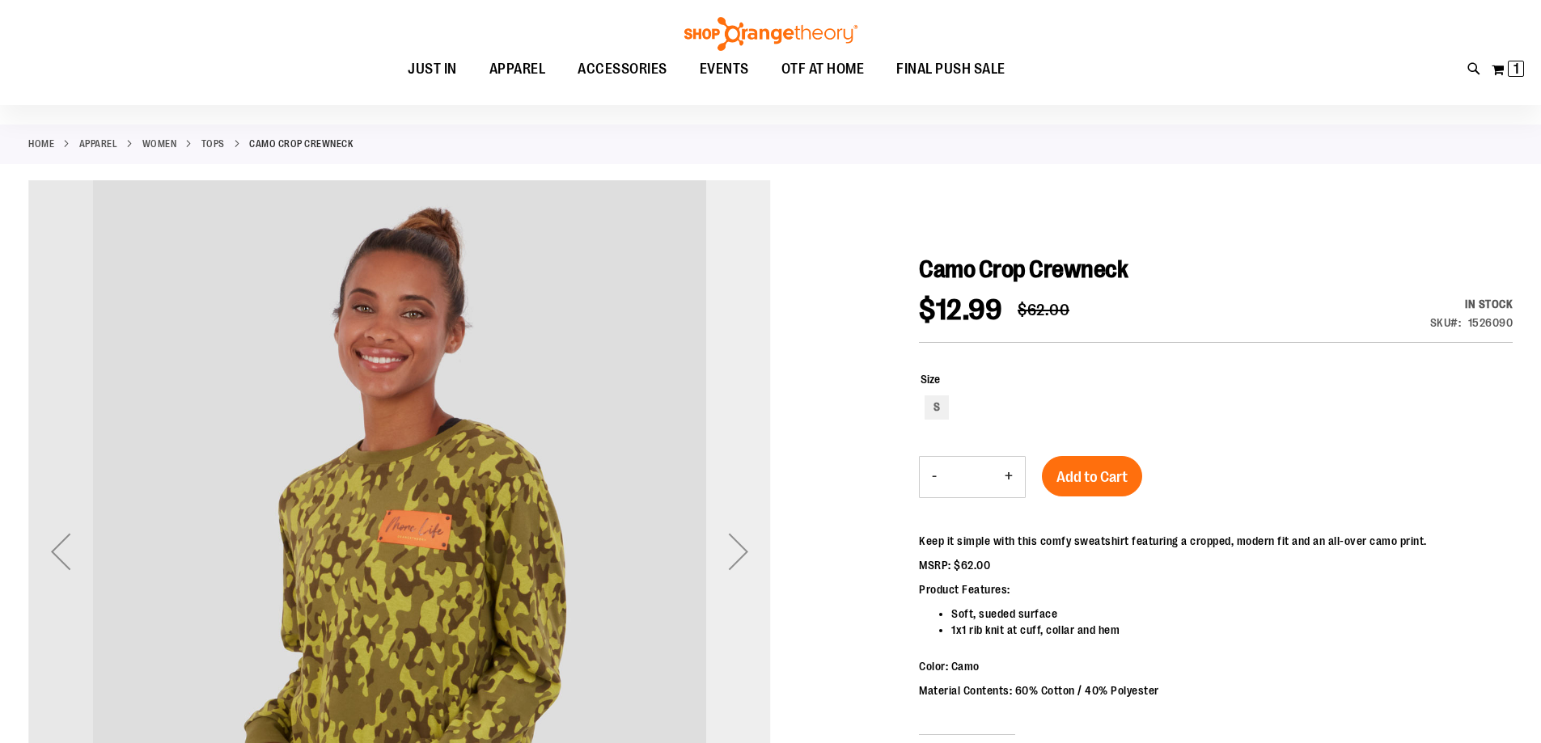
scroll to position [161, 0]
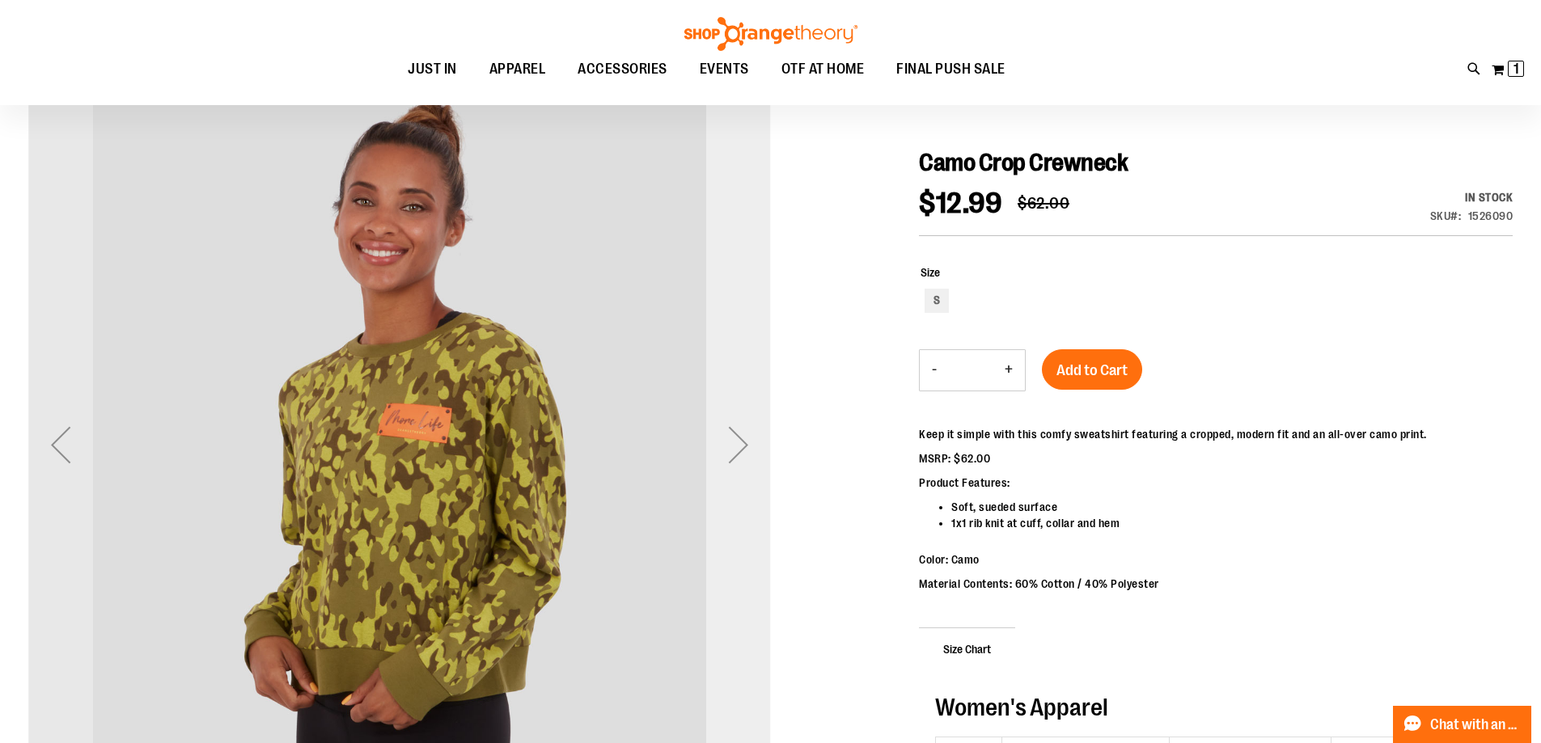
type input "**********"
click at [717, 426] on div "Next" at bounding box center [738, 444] width 65 height 65
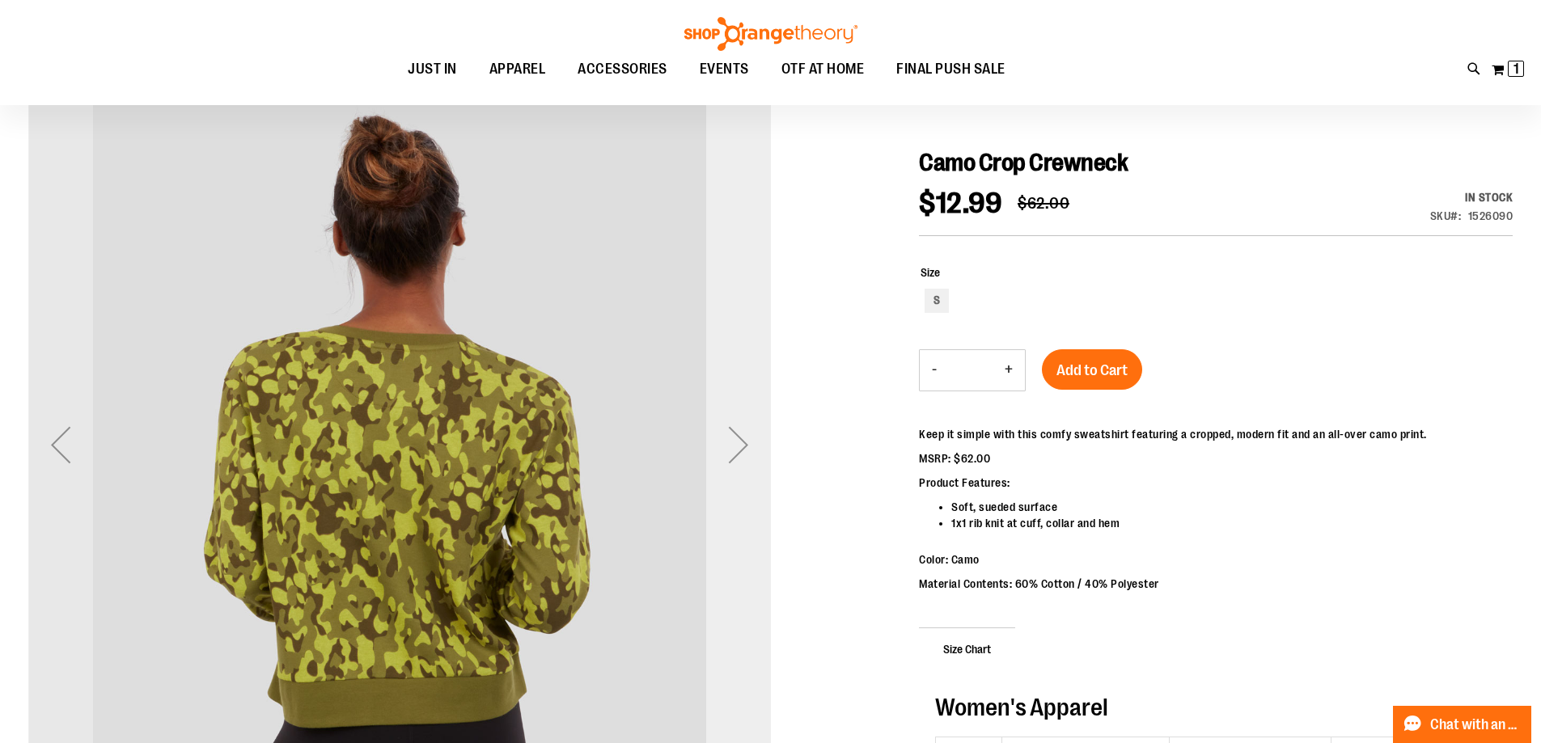
click at [721, 423] on div "Next" at bounding box center [738, 444] width 65 height 65
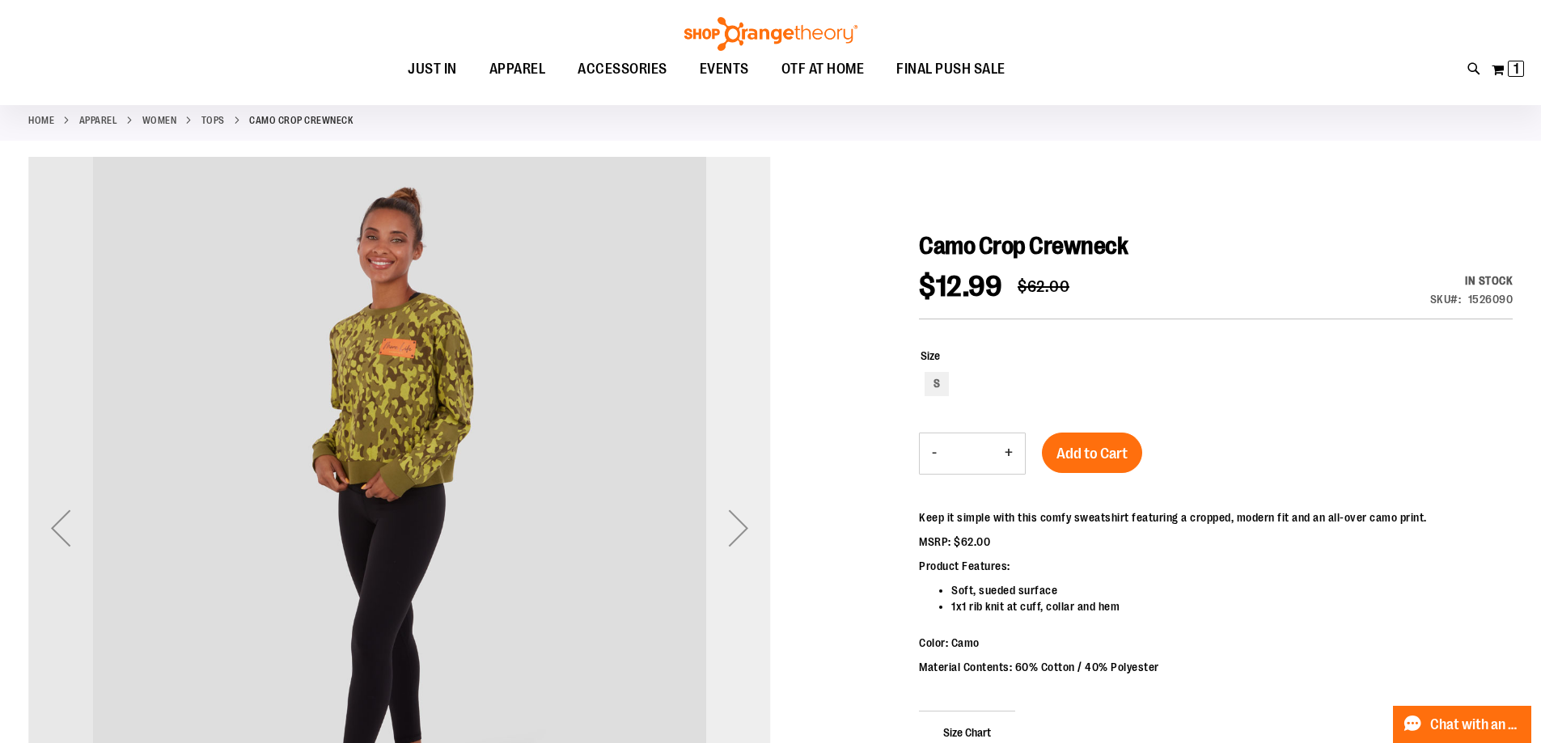
scroll to position [0, 0]
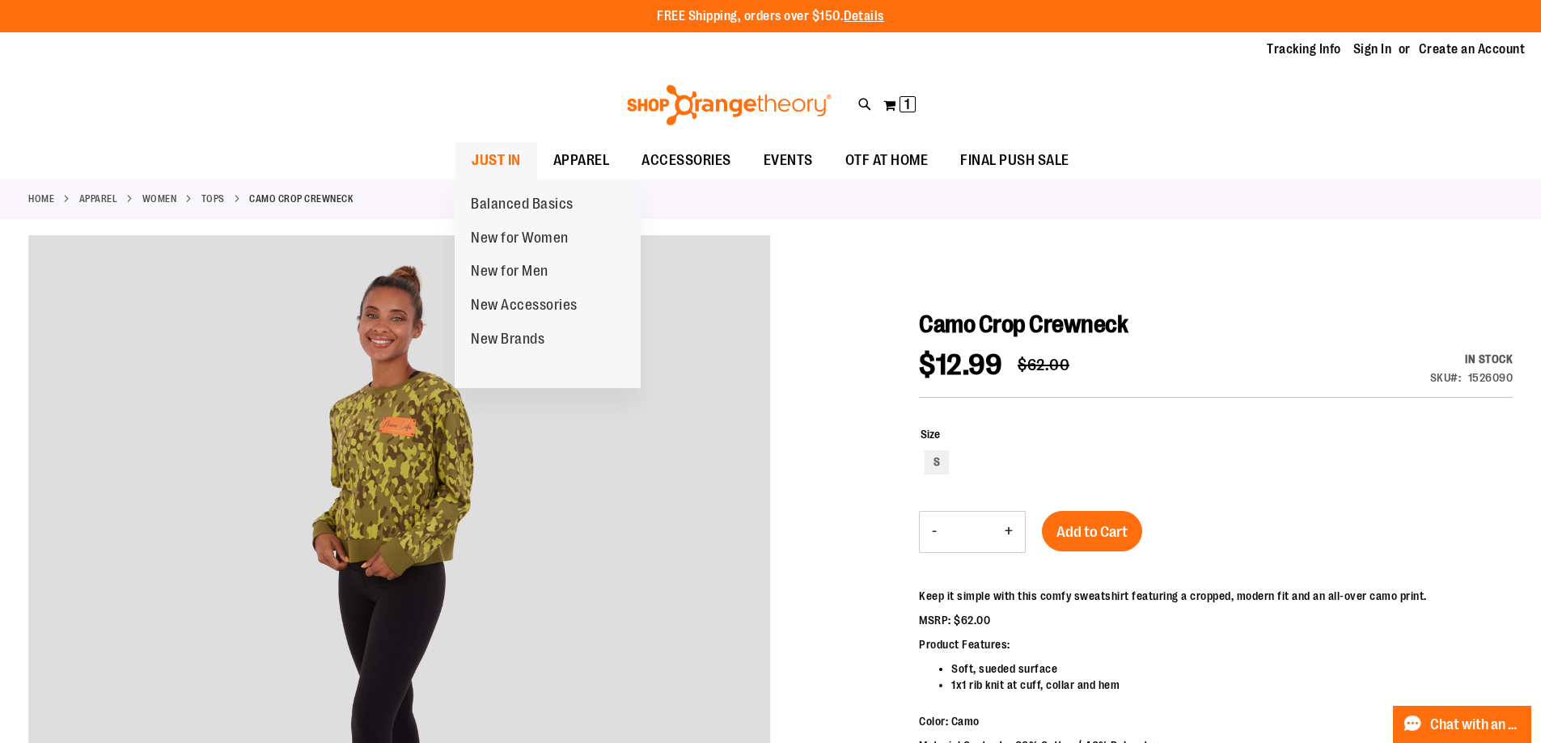
click at [530, 163] on link "JUST IN" at bounding box center [496, 160] width 82 height 37
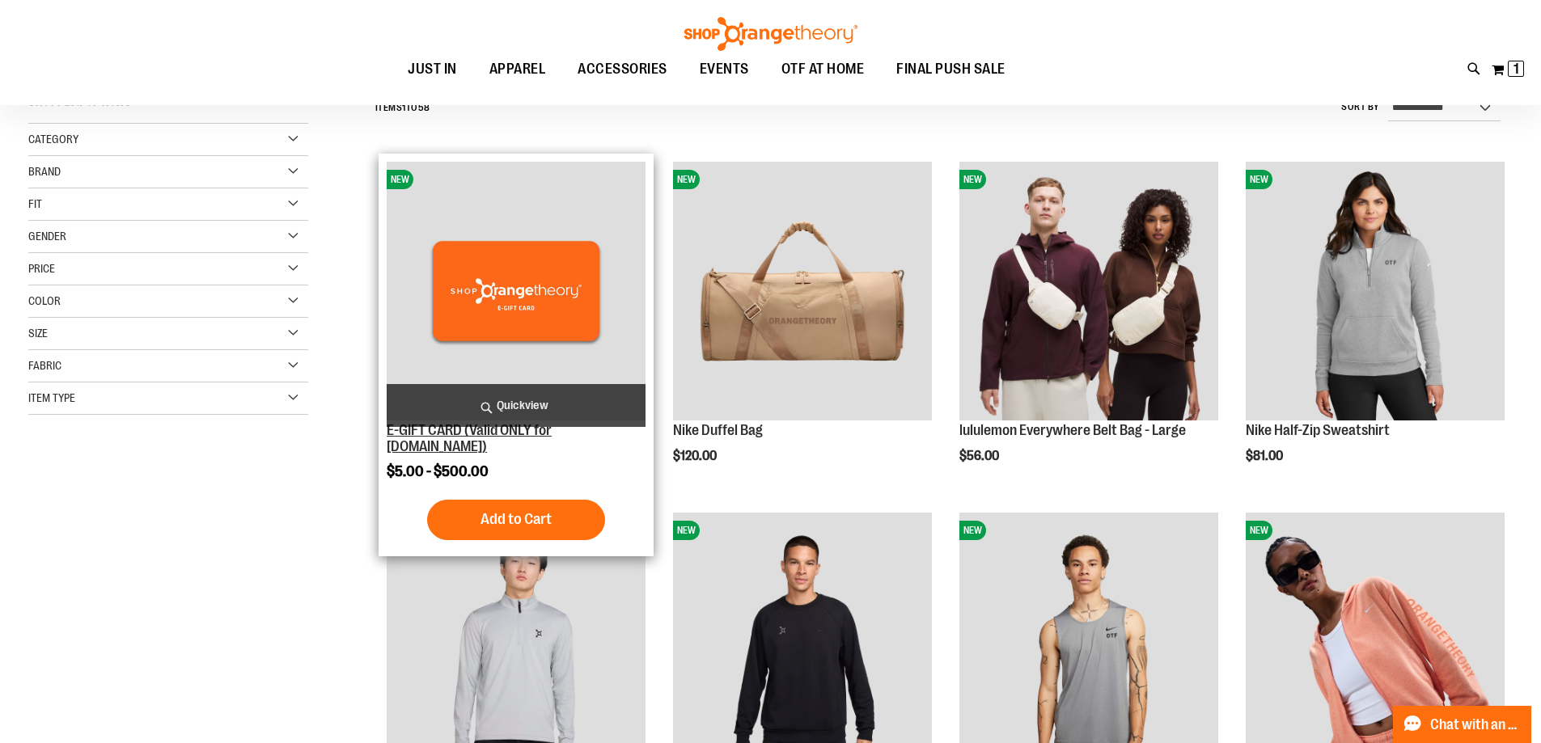
scroll to position [242, 0]
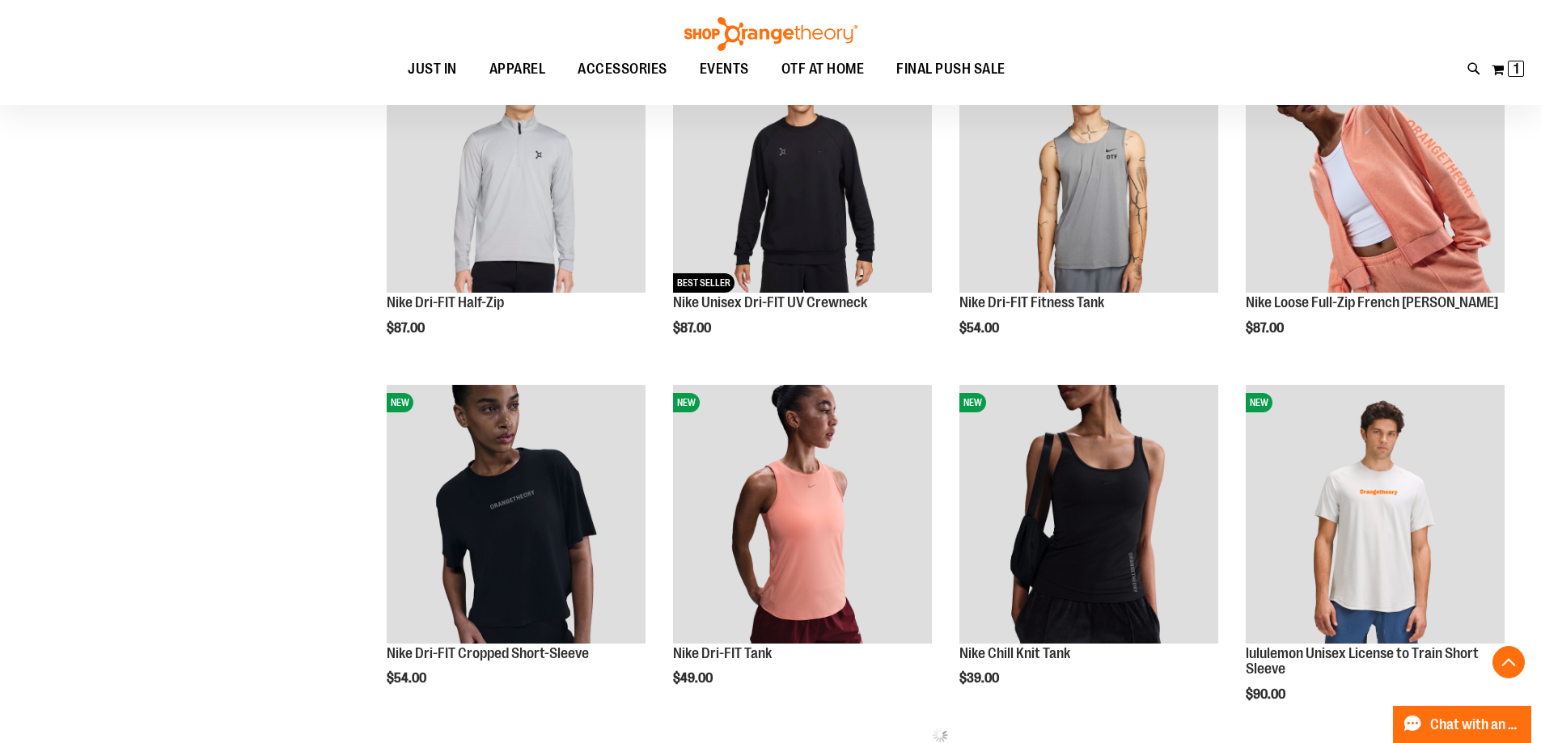
scroll to position [970, 0]
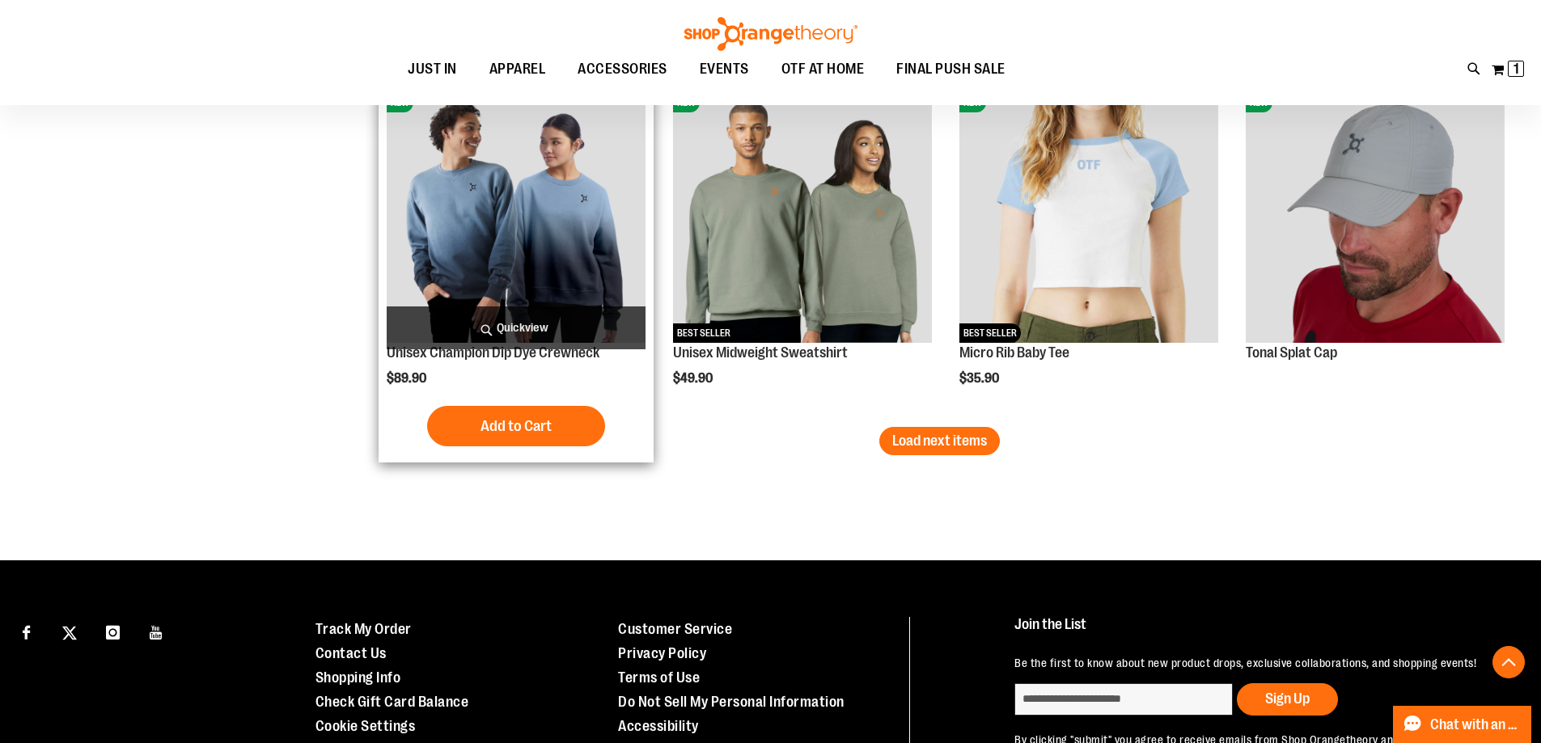
scroll to position [3073, 0]
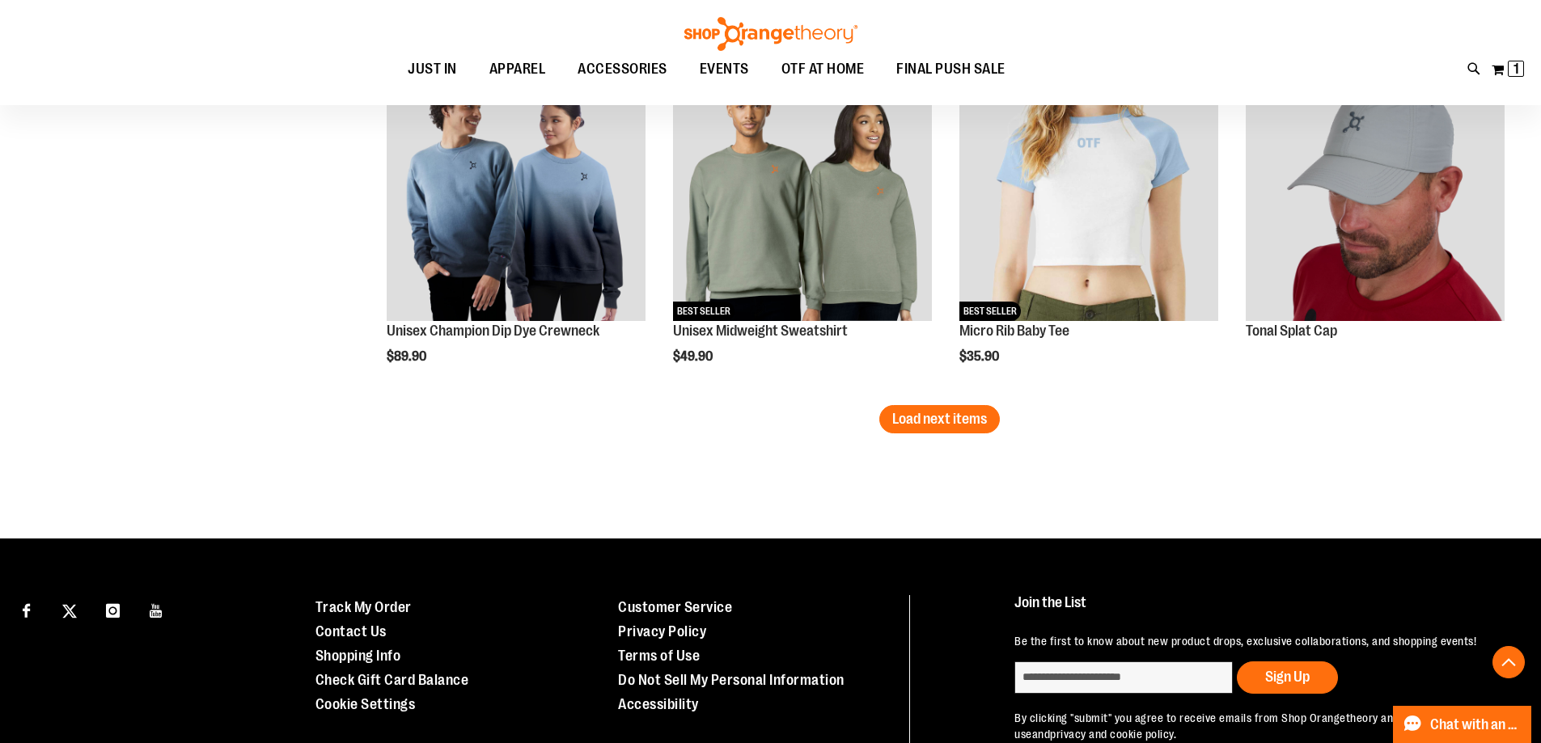
type input "**********"
click at [950, 431] on button "Load next items" at bounding box center [939, 419] width 121 height 28
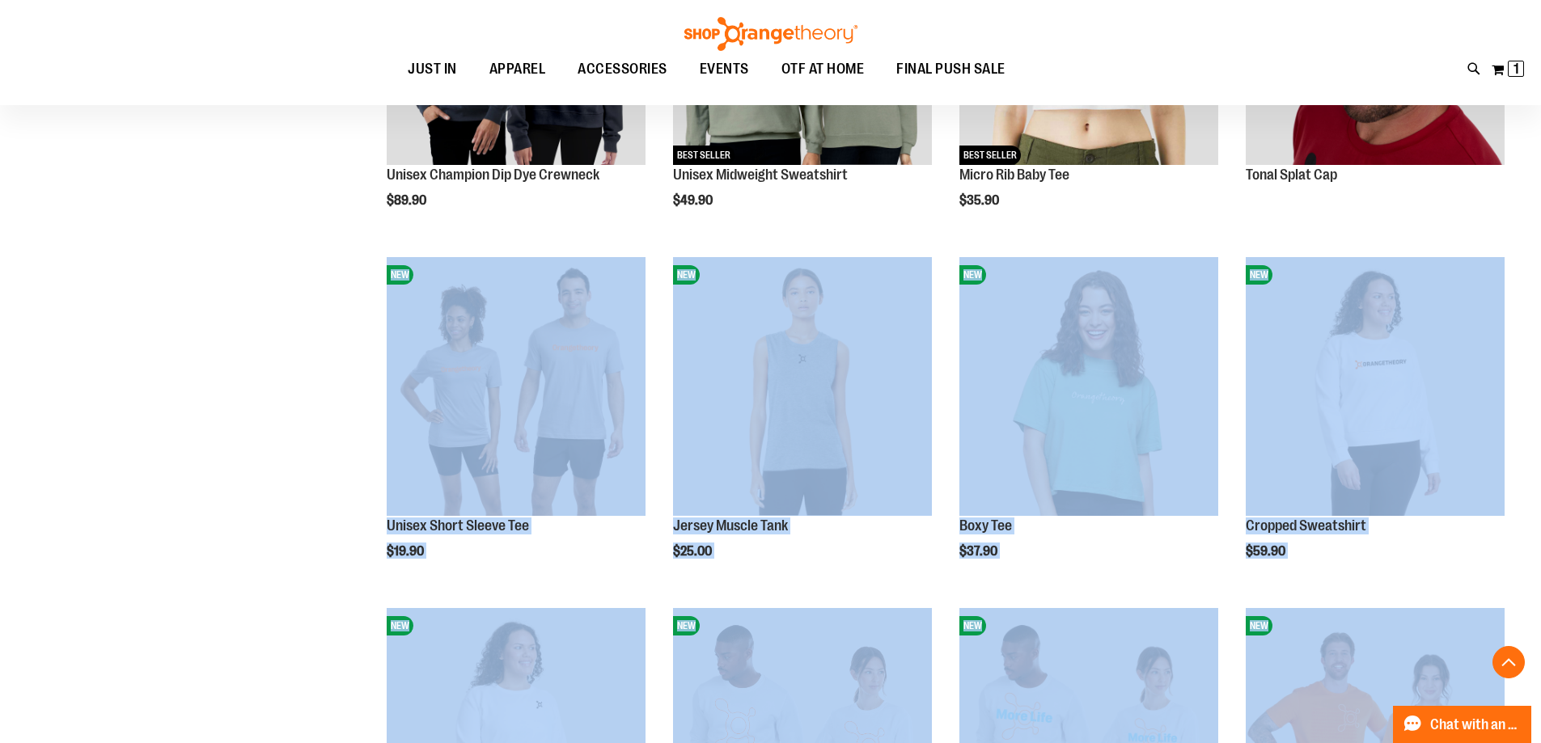
scroll to position [2992, 0]
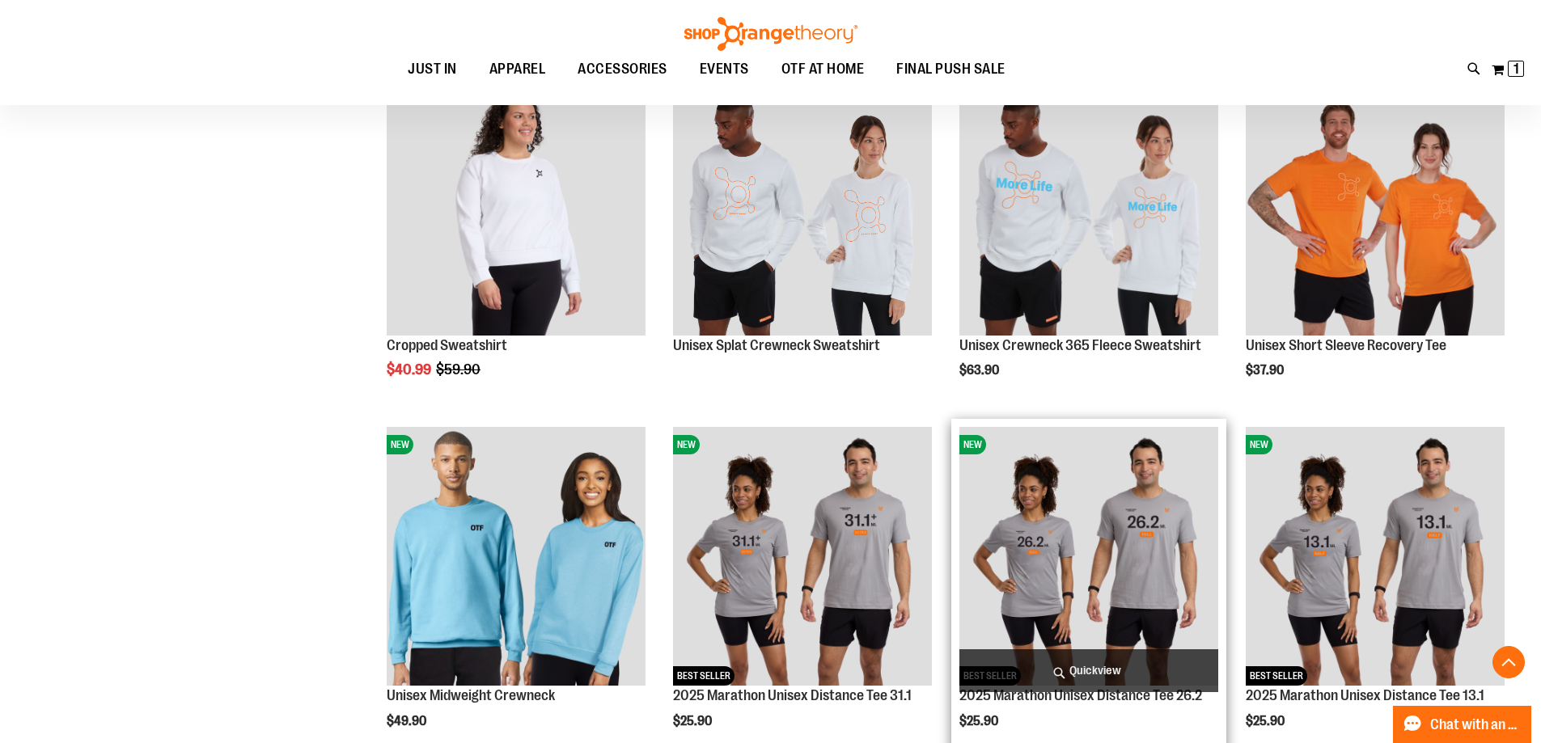
scroll to position [3962, 0]
